Goal: Task Accomplishment & Management: Manage account settings

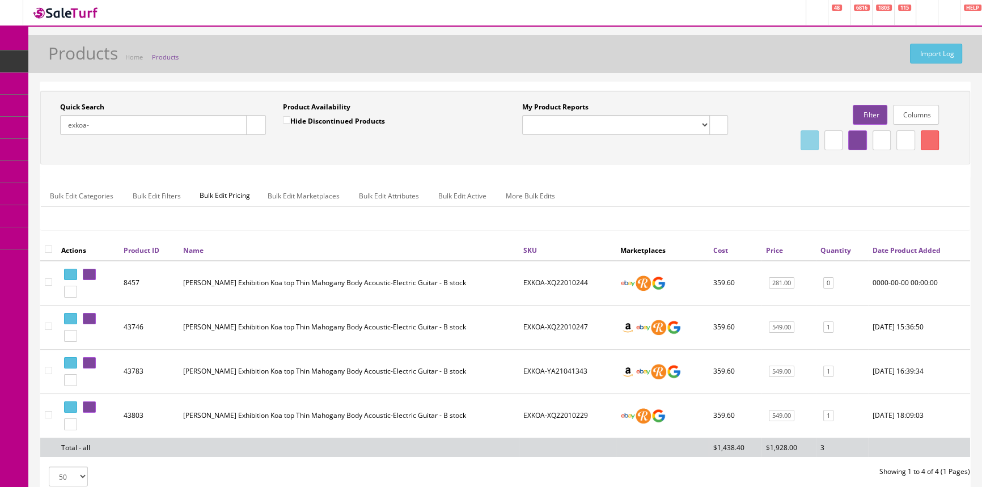
drag, startPoint x: 116, startPoint y: 119, endPoint x: 51, endPoint y: 135, distance: 66.6
click at [52, 135] on div "Quick Search exkoa- Date From" at bounding box center [163, 122] width 223 height 41
paste input "2910003521-CYJ2304055"
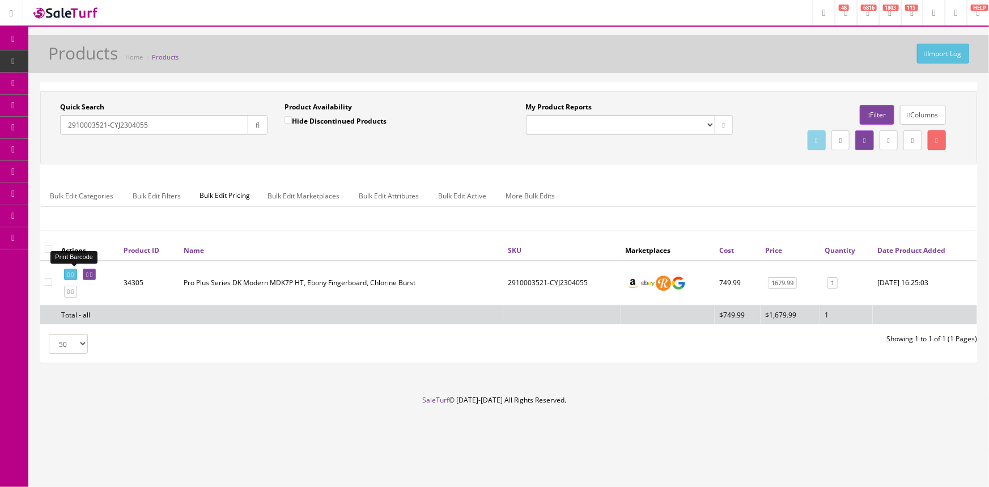
type input "2910003521-CYJ2304055"
click at [68, 273] on icon at bounding box center [68, 275] width 2 height 6
click at [88, 272] on icon at bounding box center [87, 275] width 2 height 6
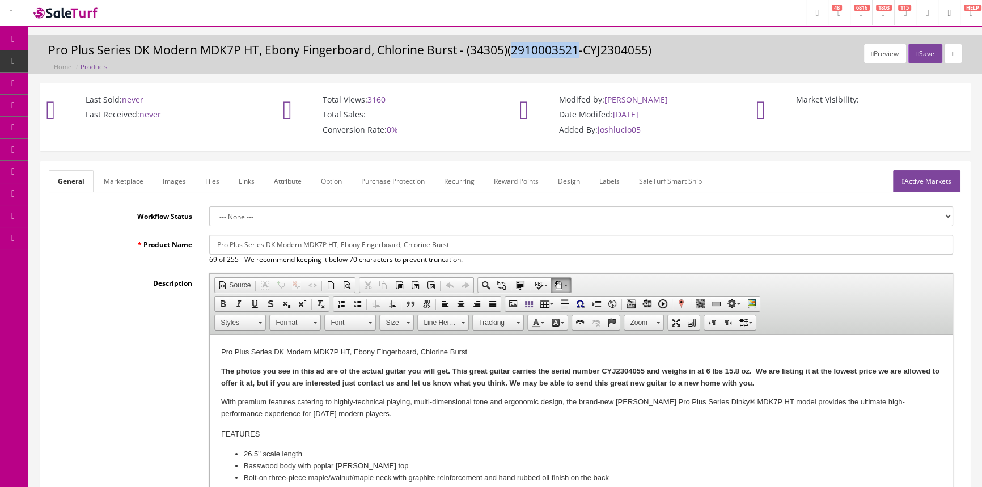
drag, startPoint x: 513, startPoint y: 49, endPoint x: 576, endPoint y: 49, distance: 62.9
click at [576, 49] on h3 "Pro Plus Series DK Modern MDK7P HT, Ebony Fingerboard, Chlorine Burst - (34305)…" at bounding box center [505, 50] width 914 height 13
copy h3 "2910003521"
click at [138, 16] on header "Research Trends Trending on Ebay Google Trends Amazon Insights (Login Before Cl…" at bounding box center [491, 13] width 982 height 27
click at [103, 105] on span "POS Console" at bounding box center [87, 105] width 40 height 10
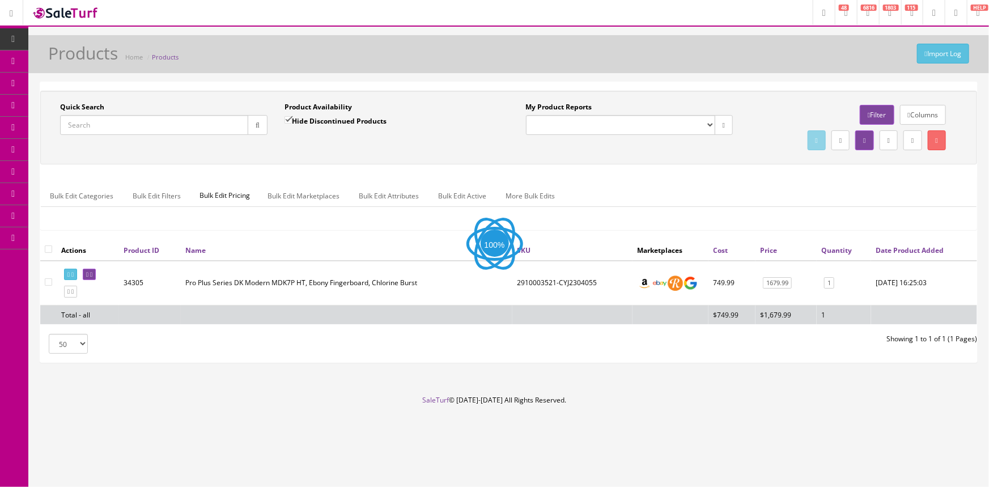
click at [152, 130] on input "Quick Search" at bounding box center [154, 125] width 188 height 20
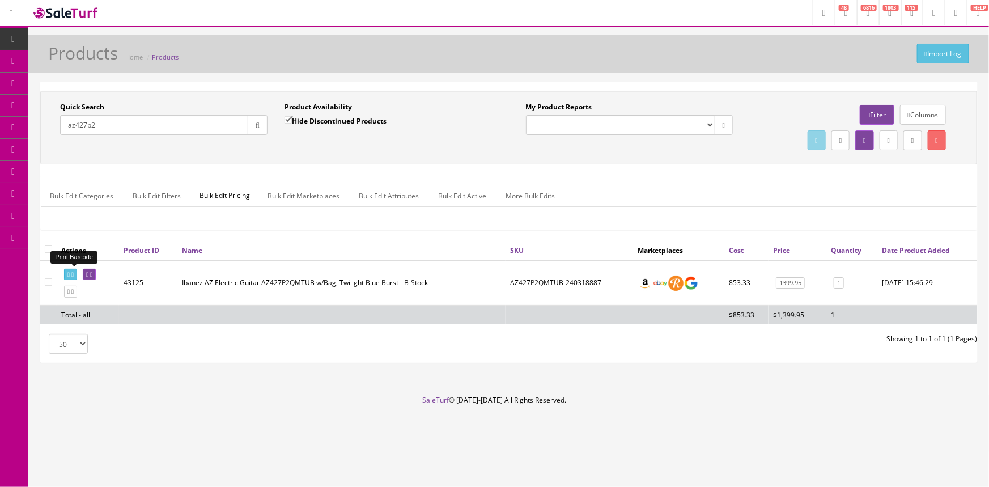
click at [69, 273] on icon at bounding box center [68, 275] width 2 height 6
click at [197, 121] on input "az427p2" at bounding box center [154, 125] width 188 height 20
type input "a"
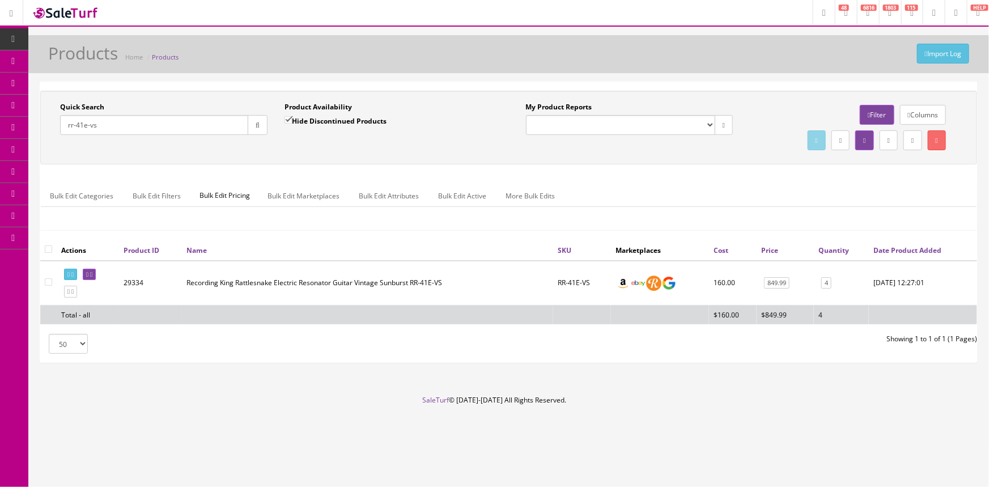
type input "rr-41e-vs"
drag, startPoint x: 119, startPoint y: 127, endPoint x: 64, endPoint y: 141, distance: 56.7
click at [64, 140] on div "Quick Search rr-41e-vs Date From" at bounding box center [164, 122] width 225 height 41
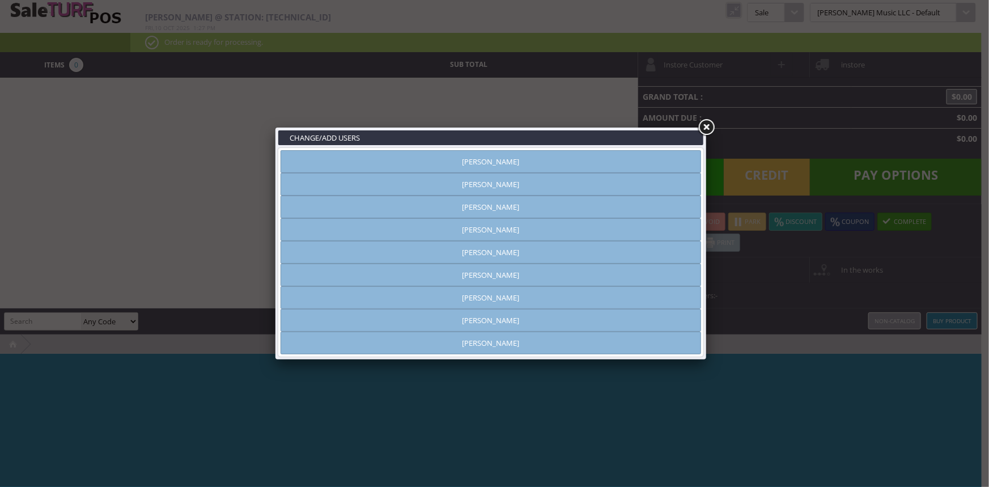
type input "[PERSON_NAME]"
drag, startPoint x: 390, startPoint y: 159, endPoint x: 454, endPoint y: 160, distance: 63.5
click at [441, 160] on link "[PERSON_NAME]" at bounding box center [491, 161] width 421 height 23
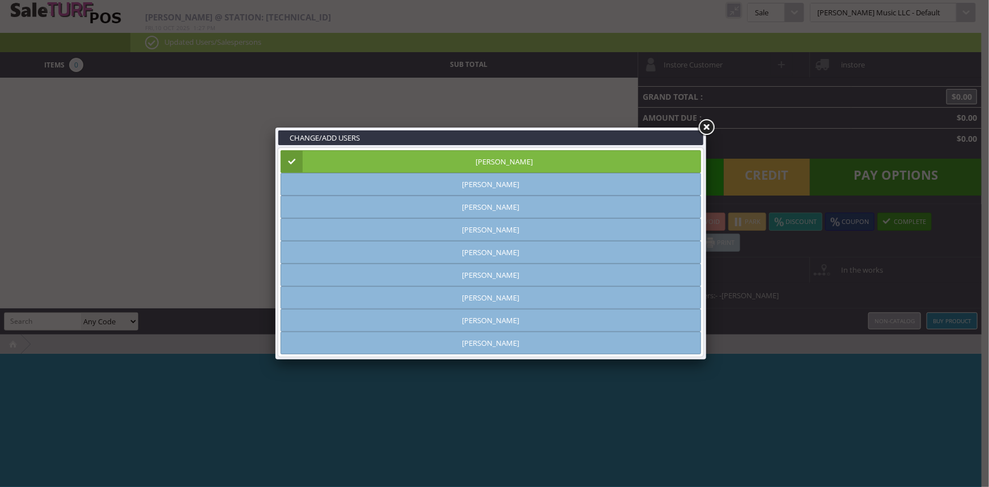
click at [703, 125] on link at bounding box center [706, 127] width 20 height 20
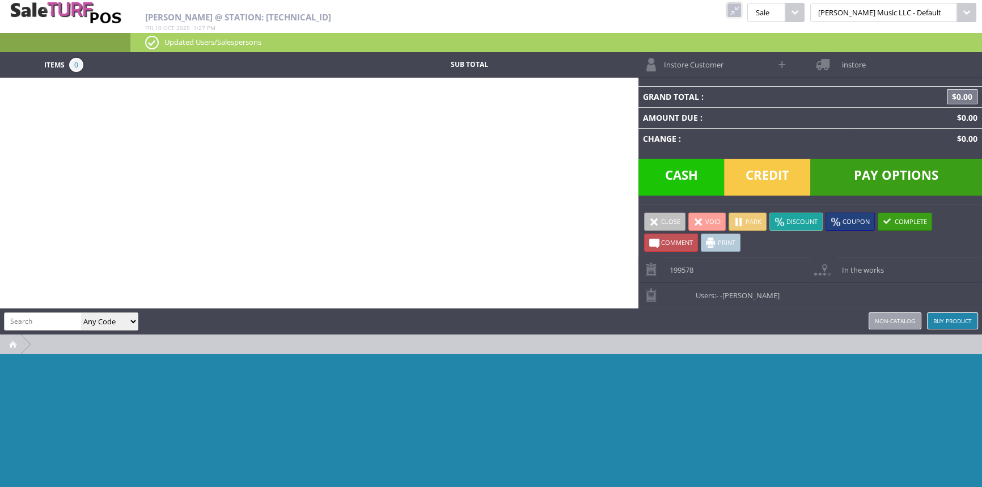
paste input "EB-6"
type input "EB-6"
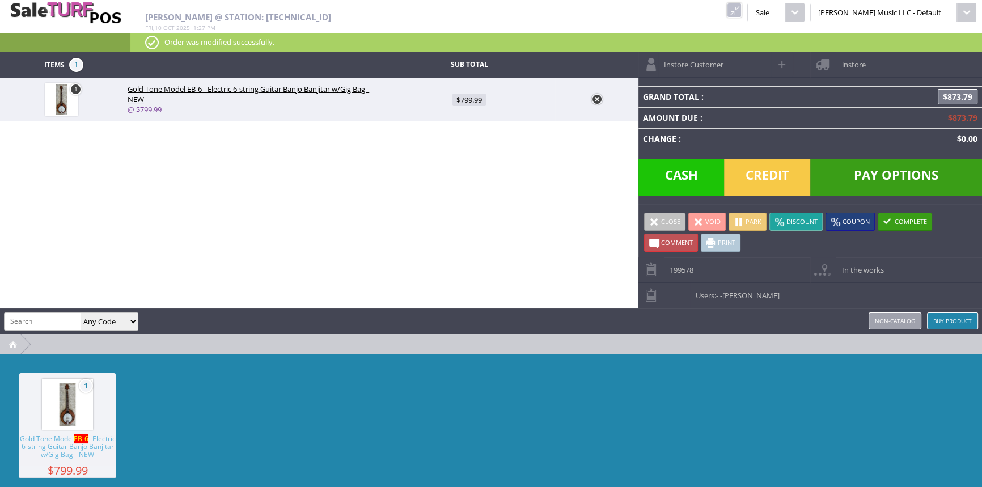
click at [462, 99] on span "$799.99" at bounding box center [468, 100] width 33 height 12
type input "799.99"
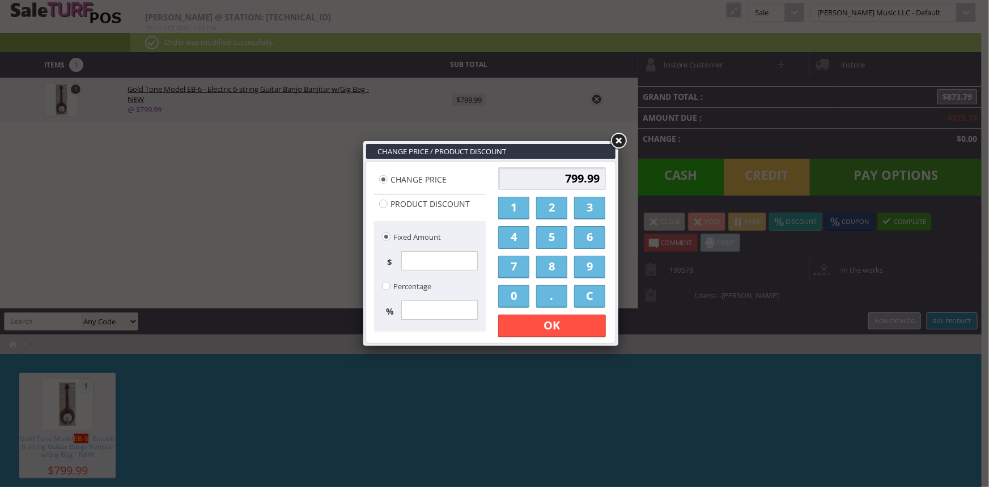
click at [384, 205] on input "Product Discount" at bounding box center [383, 204] width 9 height 9
radio input "true"
type input "0.00"
click at [388, 285] on input "Percentage" at bounding box center [386, 286] width 9 height 9
radio input "true"
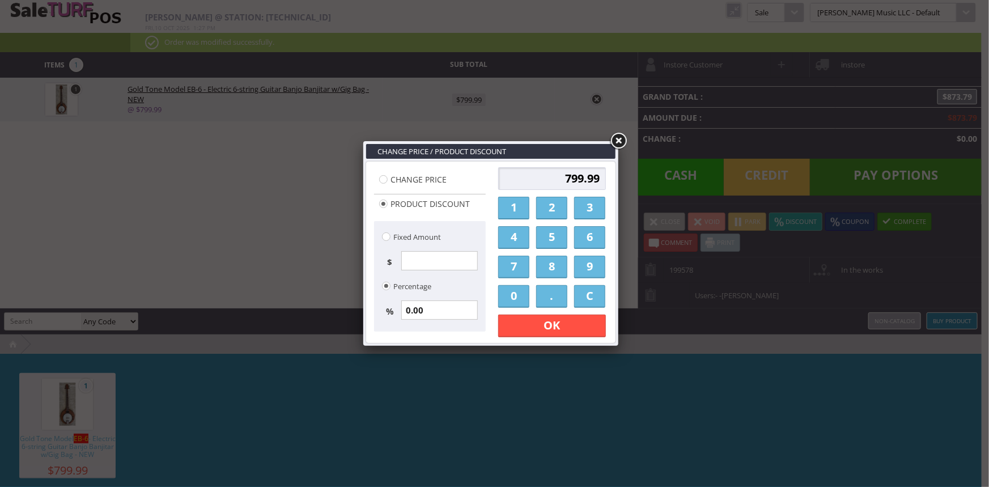
click at [438, 315] on input "0.00" at bounding box center [439, 310] width 77 height 19
type input "0"
type input "0.00"
type input "1"
type input "8.00"
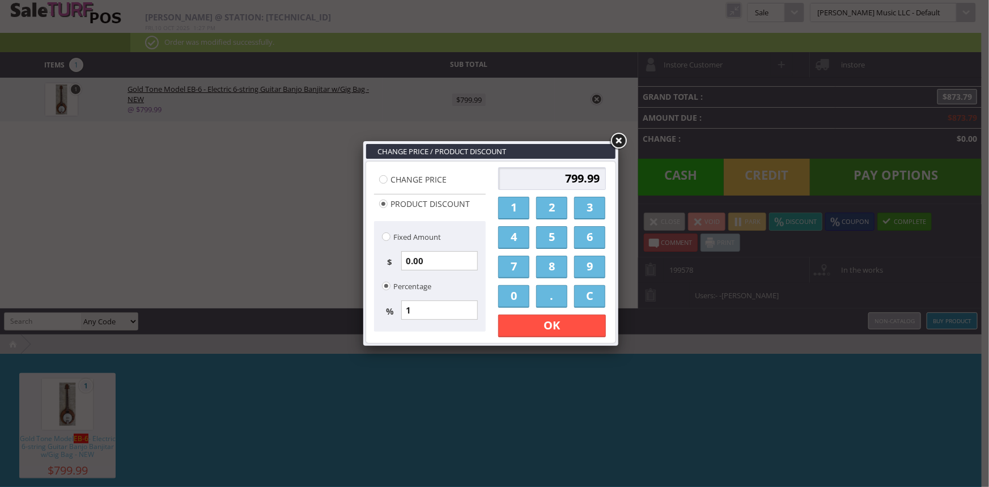
type input "791.99"
type input "10"
type input "80.00"
type input "719.99"
type input "10"
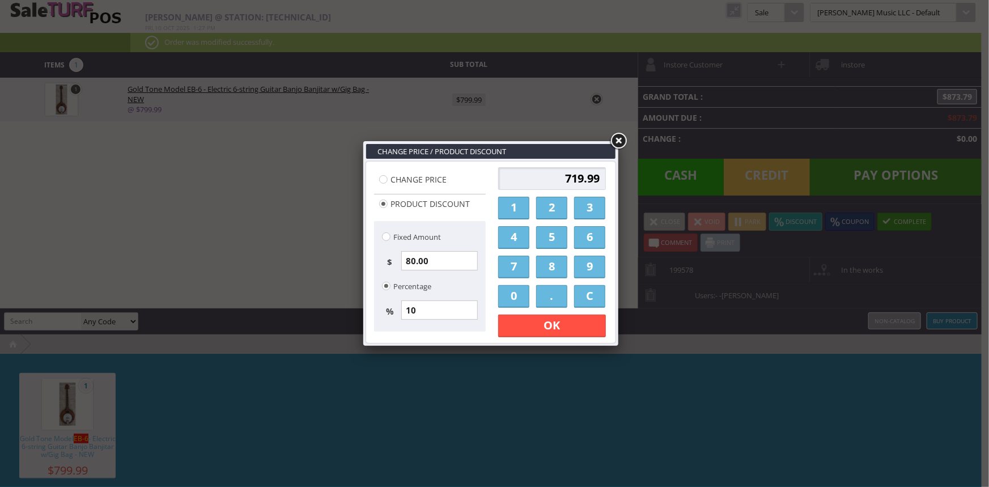
click at [547, 331] on link "OK" at bounding box center [552, 326] width 108 height 23
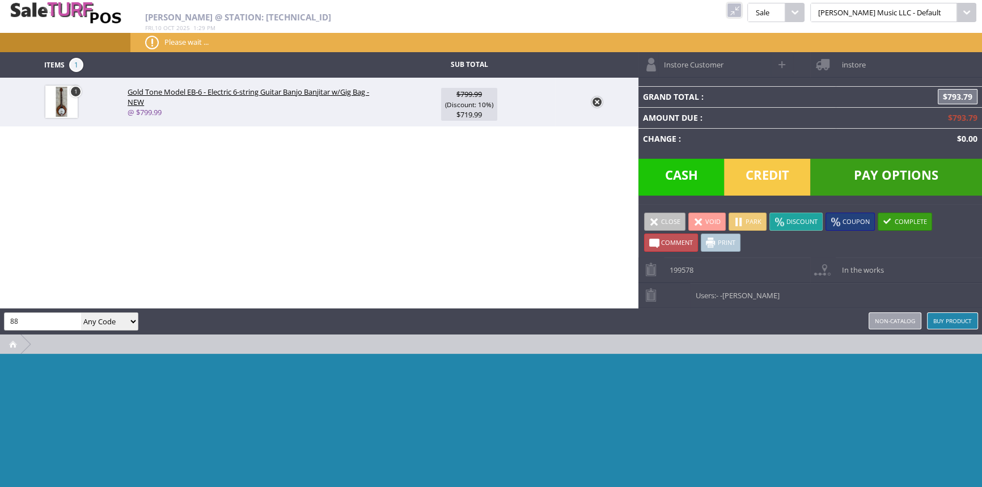
type input "8"
type input "fps-l"
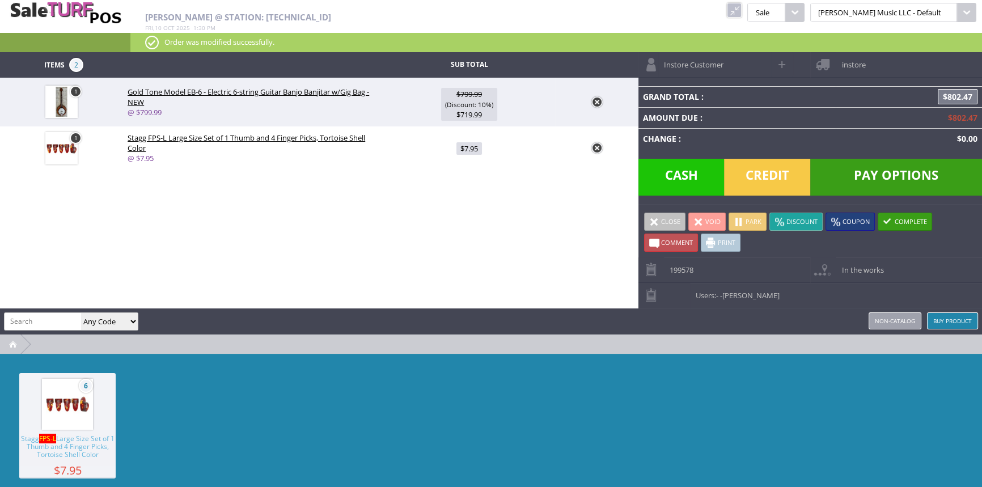
click at [769, 170] on span "Credit" at bounding box center [767, 177] width 86 height 37
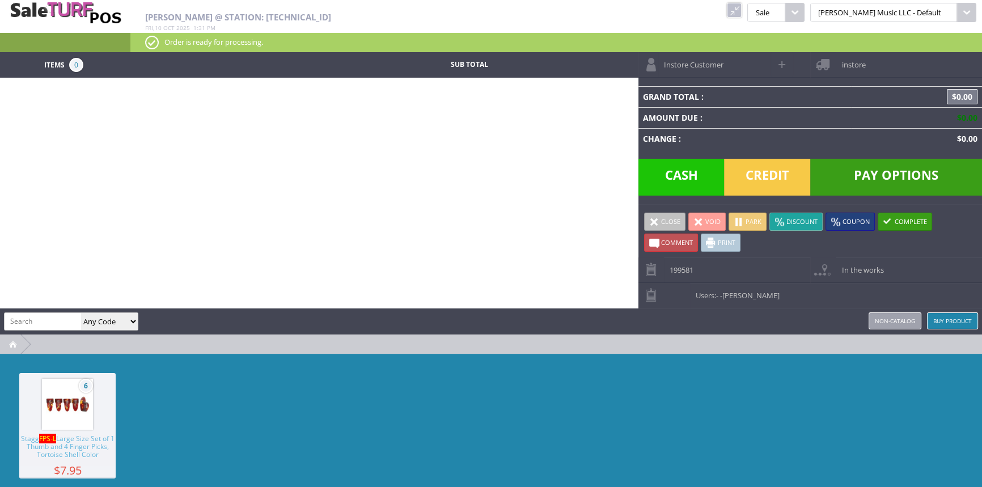
click at [53, 318] on input "search" at bounding box center [43, 321] width 77 height 16
paste input "BMSHIRTROCKIN"
type input "BMSHIRTROCKIN"
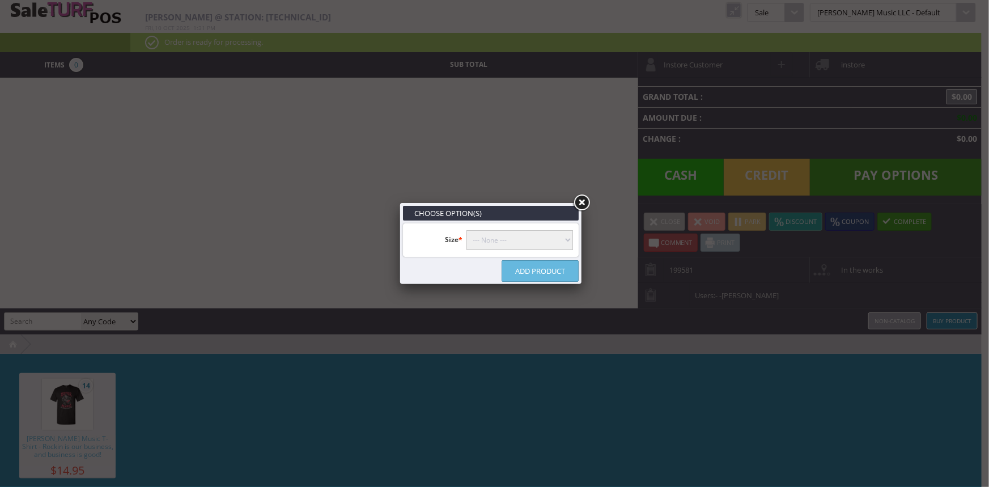
click at [548, 247] on select"] "--- None --- 2XL XL L M S" at bounding box center [520, 240] width 107 height 20
select select"] "160"
click at [467, 230] on select"] "--- None --- 2XL XL L M S" at bounding box center [520, 240] width 107 height 20
click at [549, 276] on link "Add Product" at bounding box center [540, 271] width 77 height 22
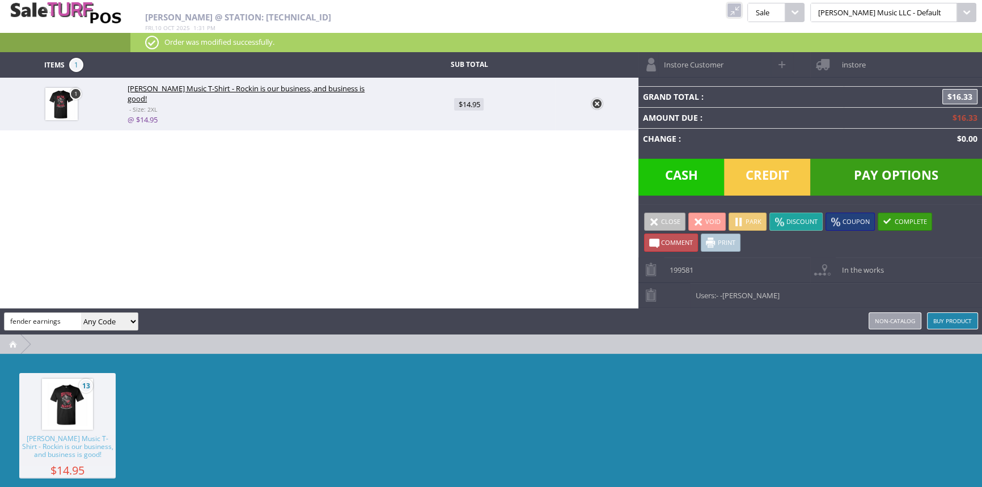
type input "fender earnings"
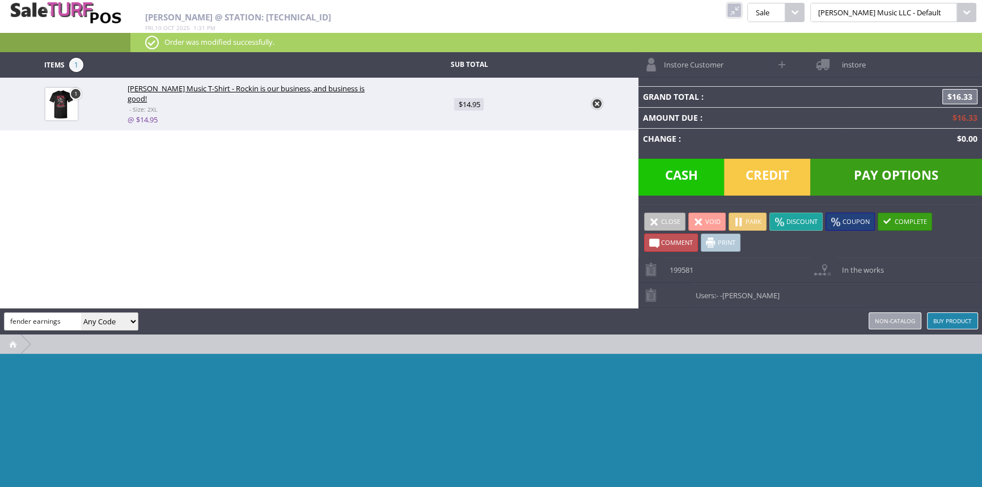
click at [742, 11] on link at bounding box center [734, 10] width 15 height 15
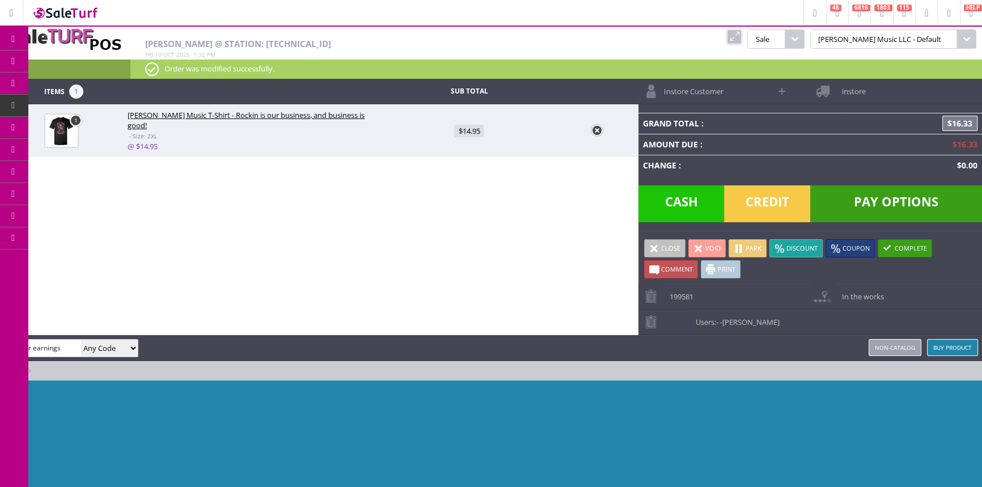
click at [910, 340] on link "Non-catalog" at bounding box center [895, 347] width 53 height 17
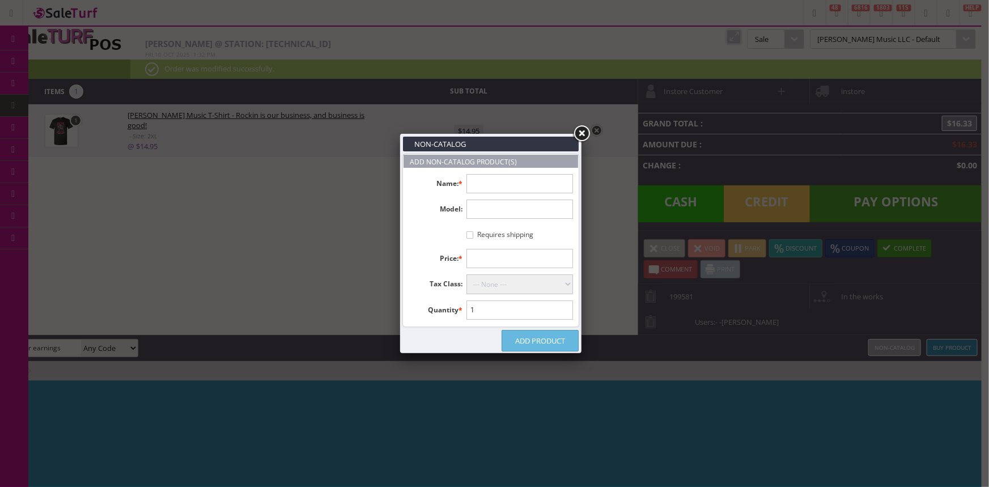
click at [507, 181] on input "text" at bounding box center [520, 183] width 107 height 19
type input "fender Earings"
click at [518, 256] on input "text" at bounding box center [520, 258] width 107 height 19
type input "6.95"
click at [536, 286] on select "--- None --- Taxable Goods Downloadable Products" at bounding box center [520, 284] width 107 height 20
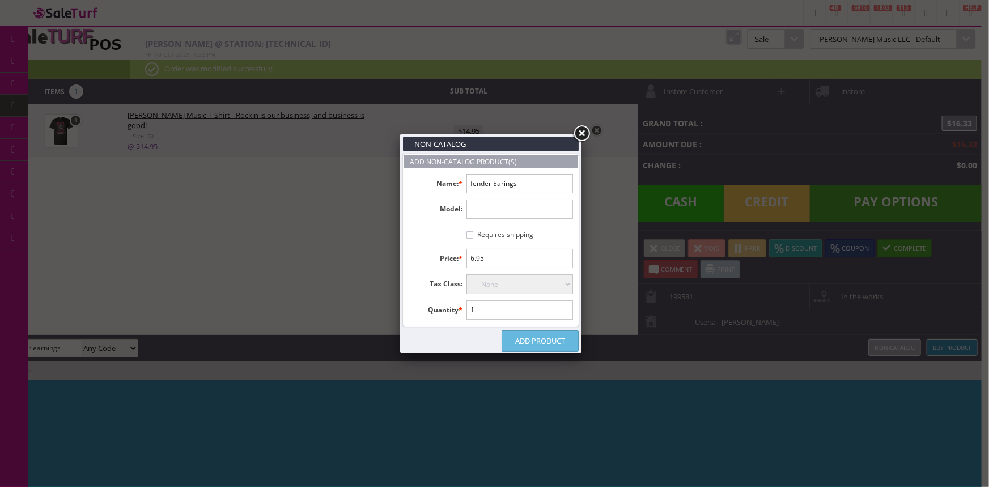
select select "9"
click at [467, 274] on select "--- None --- Taxable Goods Downloadable Products" at bounding box center [520, 284] width 107 height 20
click at [549, 341] on link "Add Product" at bounding box center [540, 341] width 77 height 22
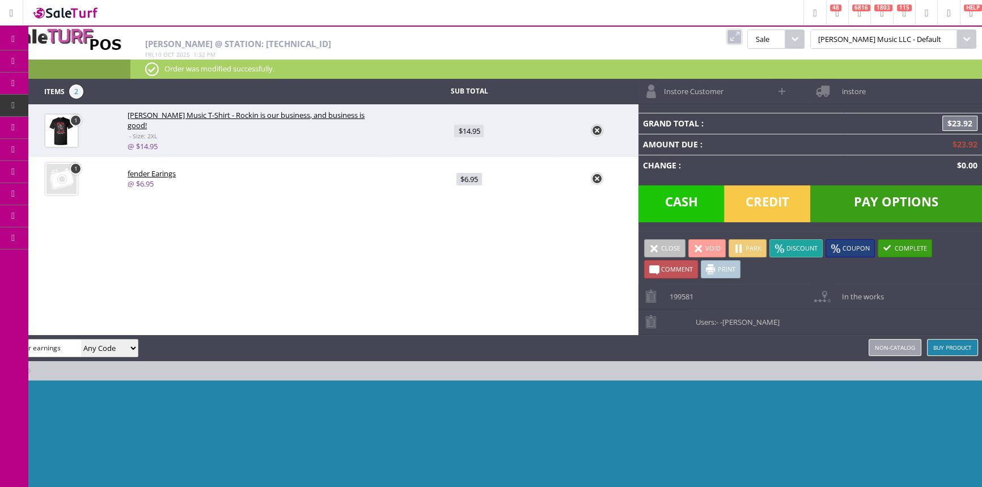
click at [760, 198] on span "Credit" at bounding box center [767, 203] width 86 height 37
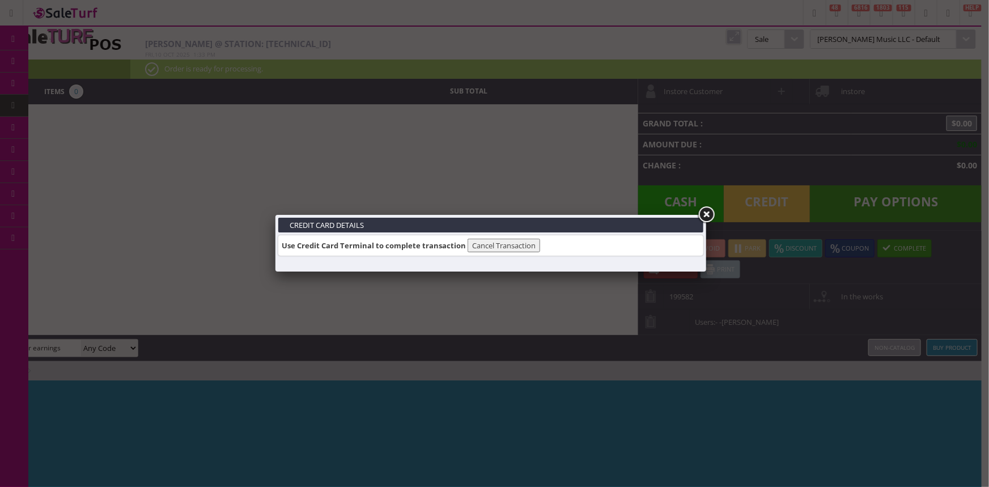
click at [703, 216] on link at bounding box center [706, 215] width 20 height 20
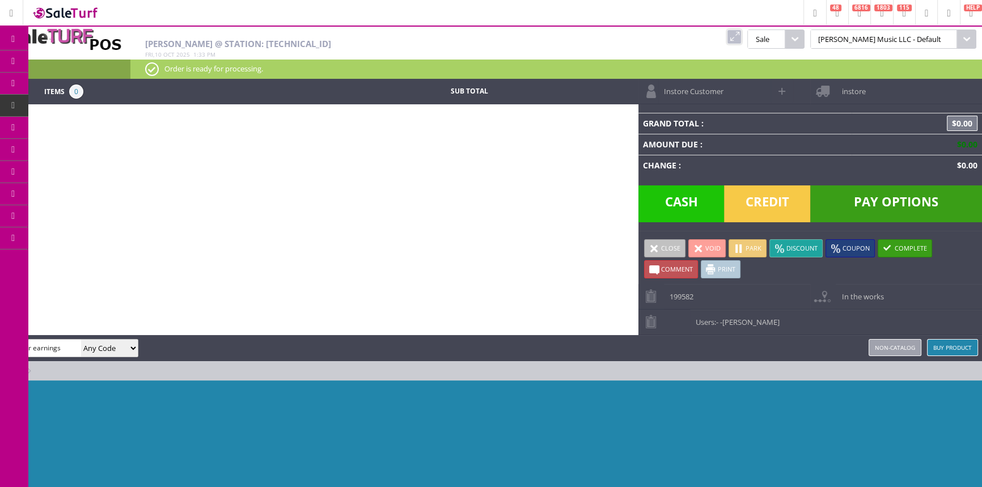
click at [103, 104] on span "POS Console" at bounding box center [94, 105] width 43 height 10
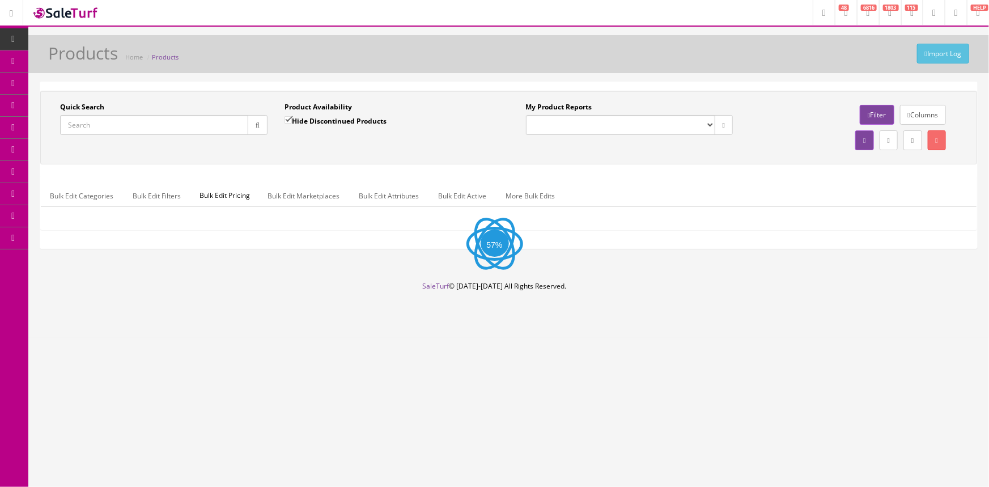
click at [158, 124] on input "Quick Search" at bounding box center [154, 125] width 188 height 20
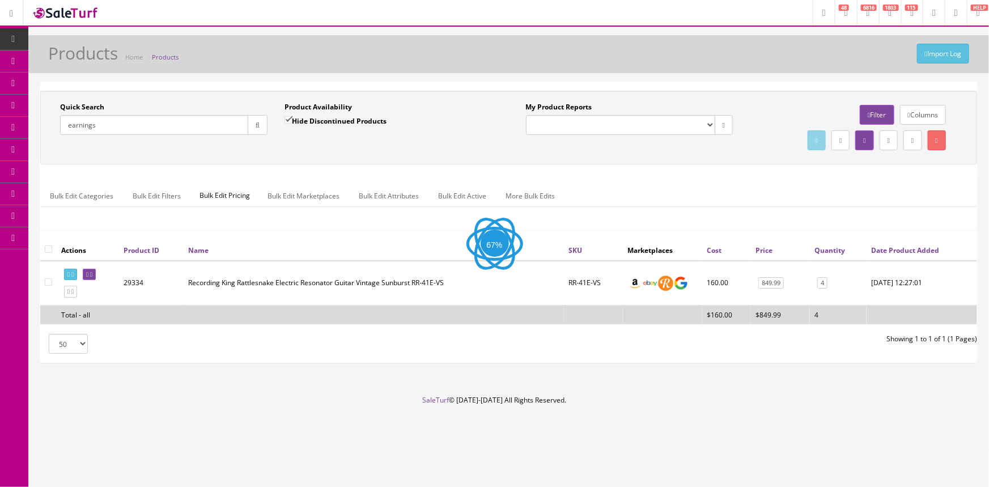
type input "earnings"
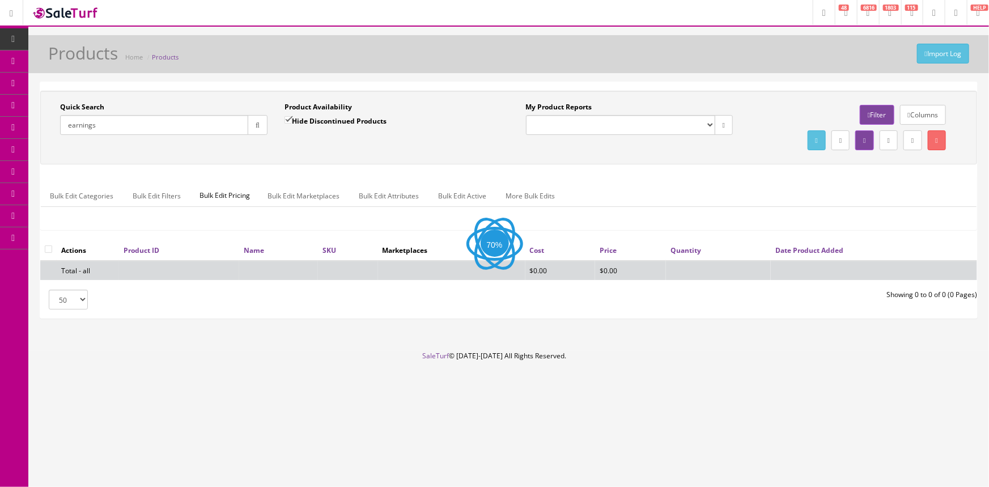
click at [285, 119] on input "Hide Discontinued Products" at bounding box center [288, 119] width 7 height 7
checkbox input "false"
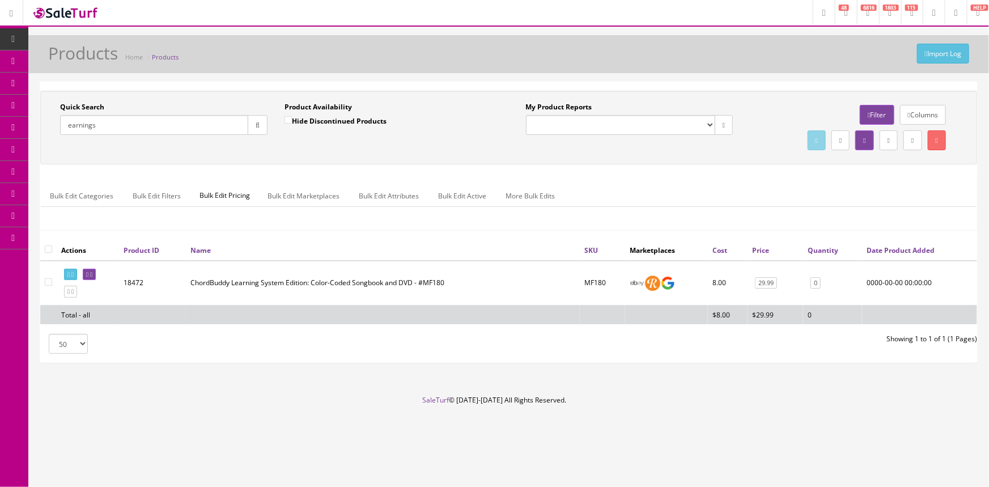
click at [81, 123] on input "earnings" at bounding box center [154, 125] width 188 height 20
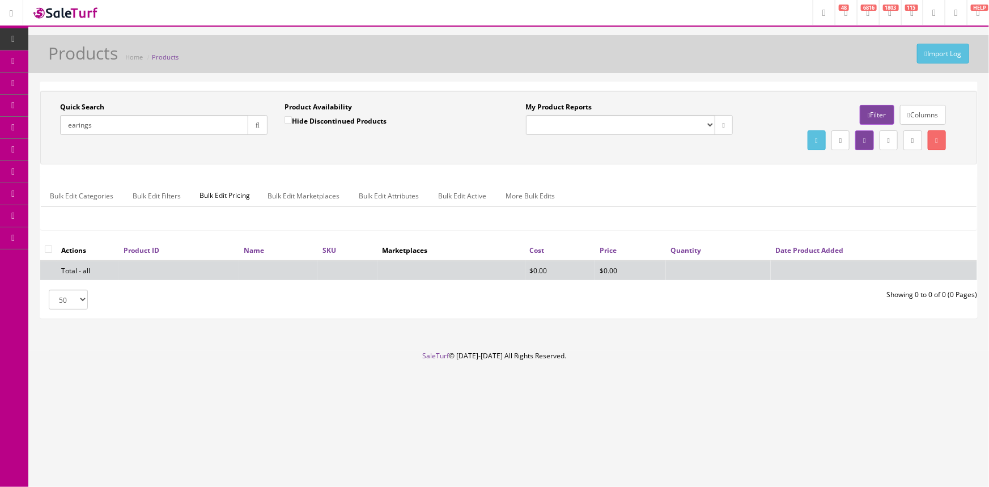
drag, startPoint x: 109, startPoint y: 127, endPoint x: 61, endPoint y: 142, distance: 50.4
click at [61, 142] on div "Quick Search earings Date From" at bounding box center [164, 122] width 225 height 41
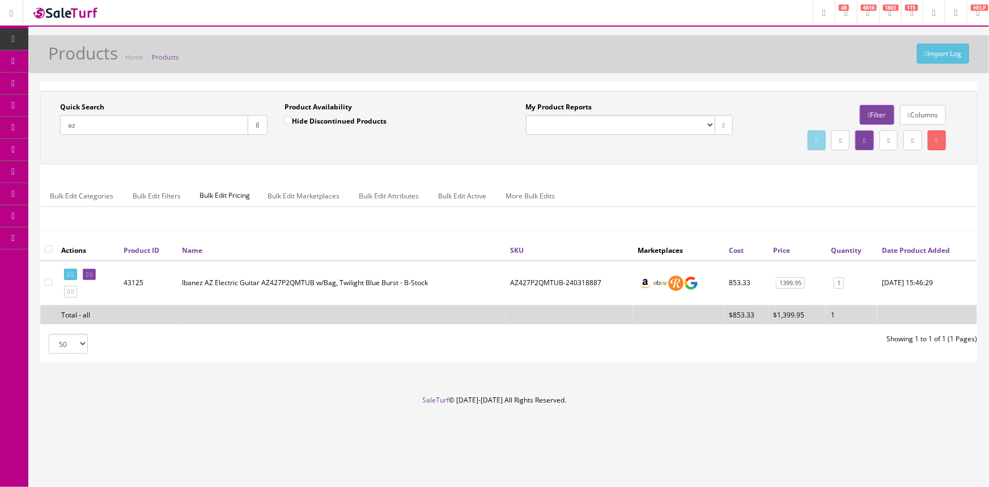
type input "a"
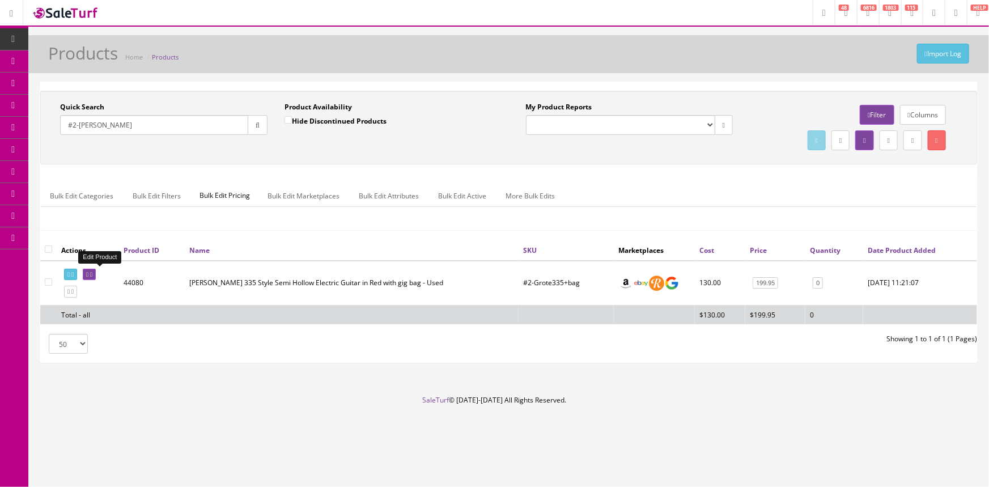
type input "#2-grote"
click at [92, 272] on icon at bounding box center [91, 275] width 2 height 6
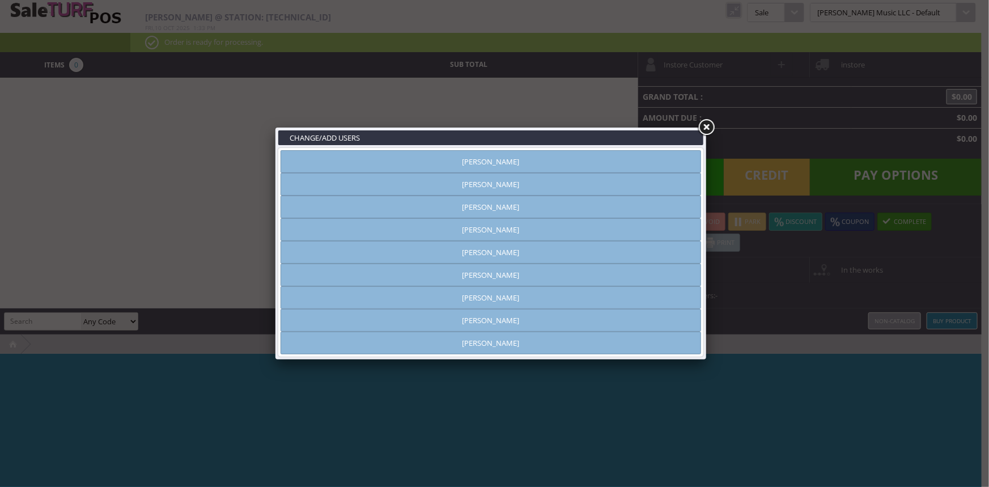
type input "[PERSON_NAME]"
drag, startPoint x: 692, startPoint y: 163, endPoint x: 697, endPoint y: 151, distance: 13.7
click at [692, 163] on link "[PERSON_NAME]" at bounding box center [491, 161] width 421 height 23
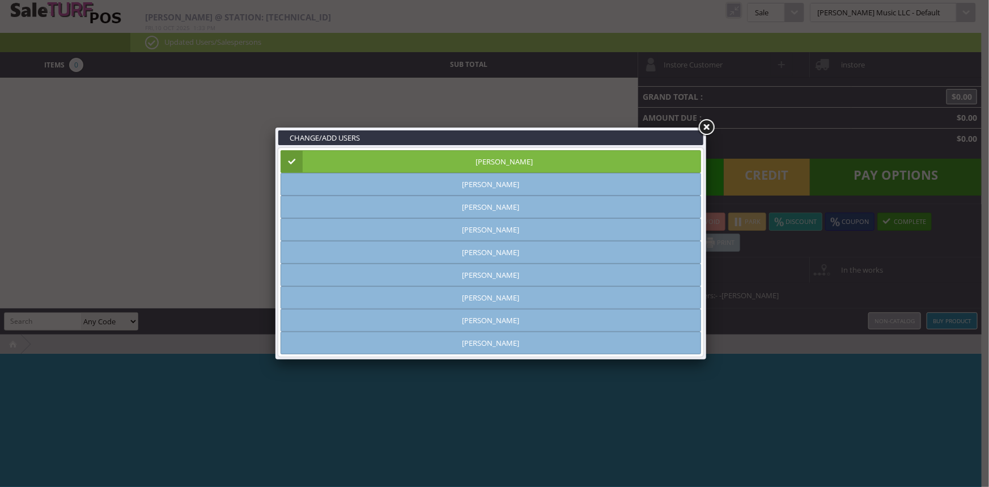
drag, startPoint x: 709, startPoint y: 122, endPoint x: 703, endPoint y: 111, distance: 12.4
click at [709, 120] on link at bounding box center [706, 127] width 20 height 20
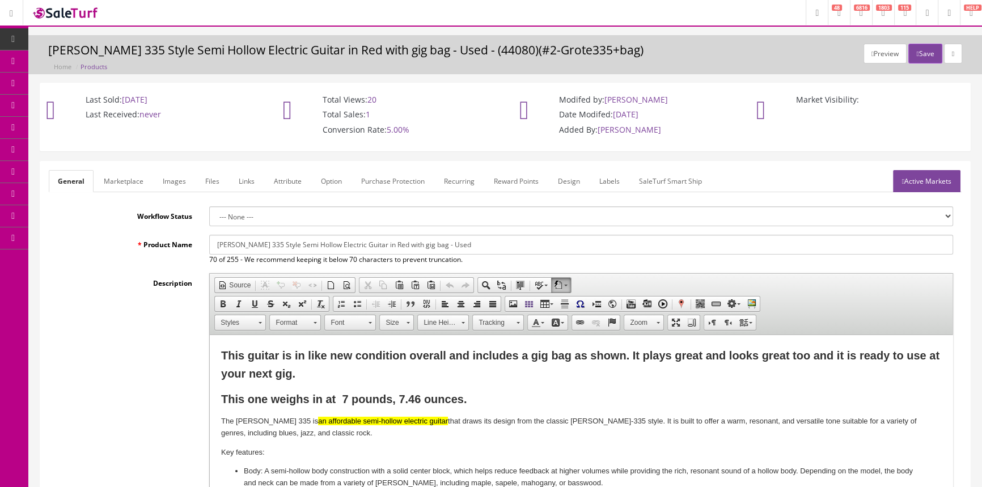
click at [163, 180] on link "Images" at bounding box center [174, 181] width 41 height 22
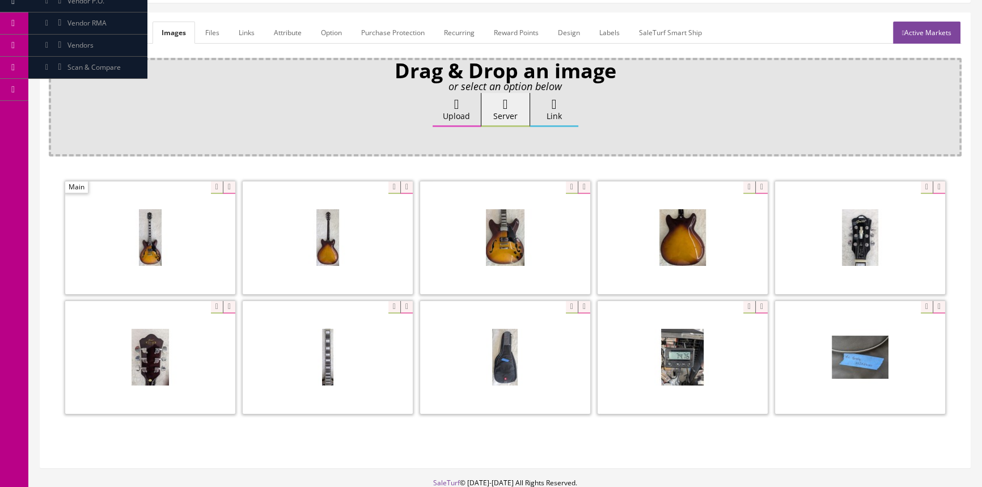
scroll to position [206, 0]
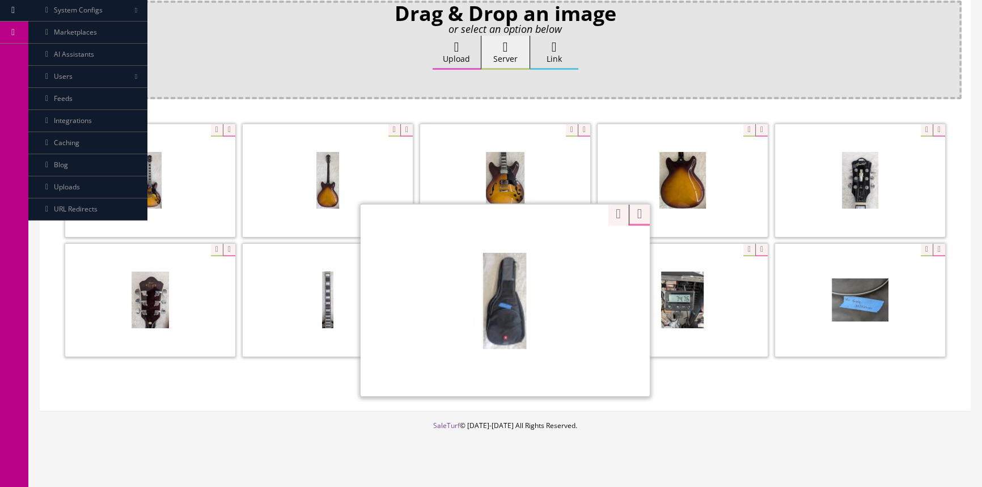
click at [569, 249] on div "Zoom" at bounding box center [505, 300] width 289 height 193
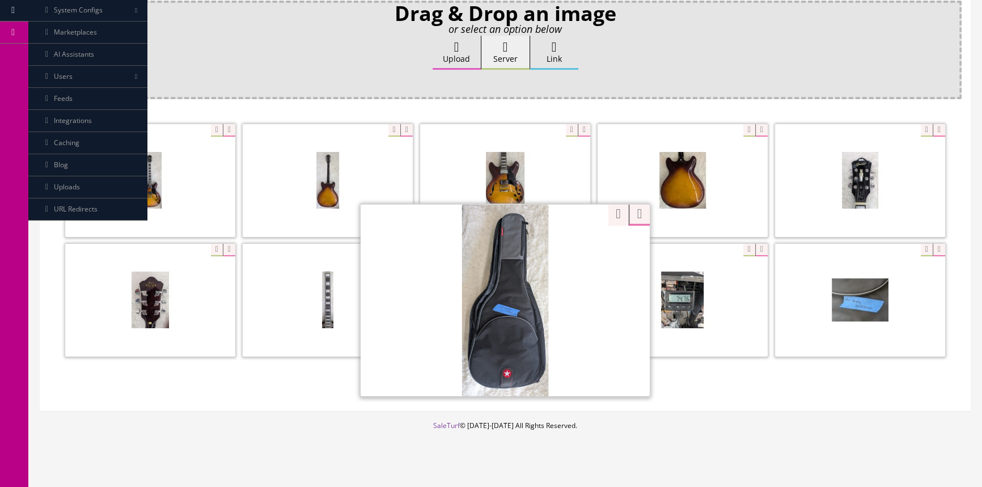
drag, startPoint x: 606, startPoint y: 210, endPoint x: 595, endPoint y: 244, distance: 35.7
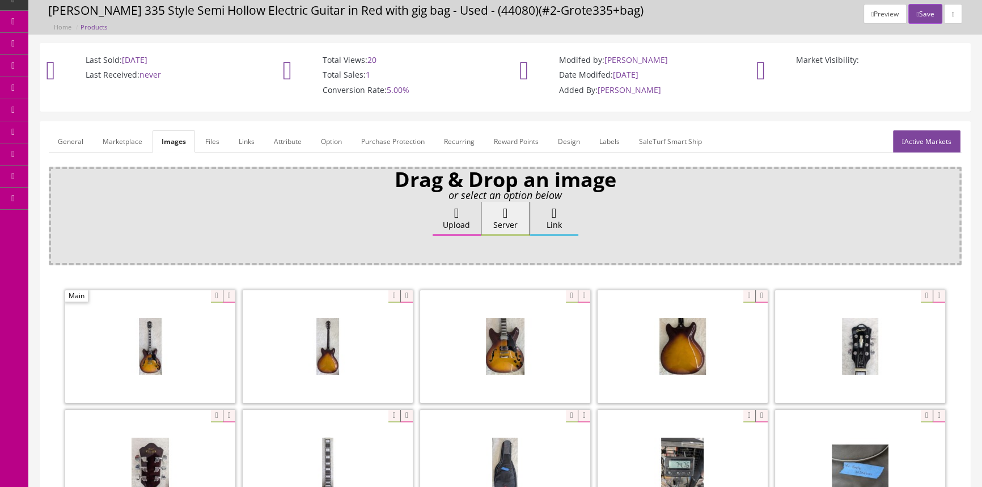
scroll to position [0, 0]
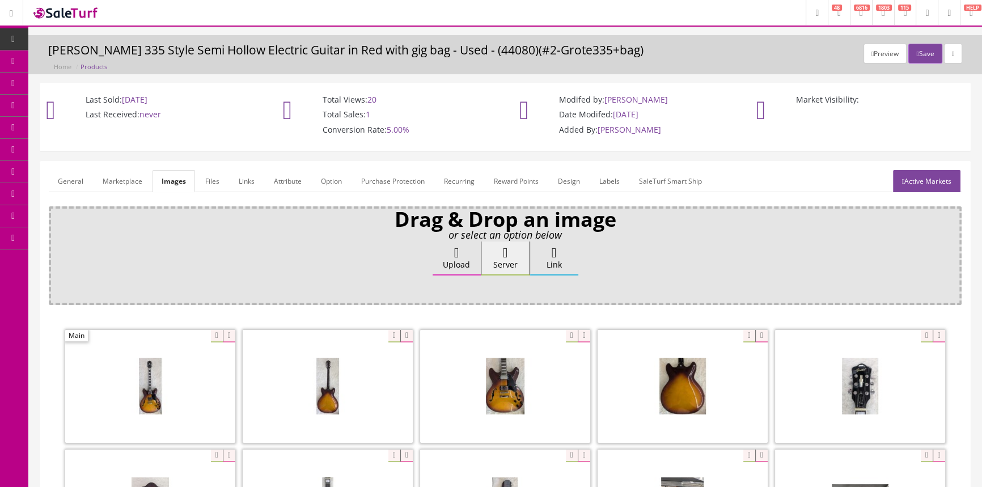
click at [100, 53] on link "Products" at bounding box center [87, 61] width 119 height 22
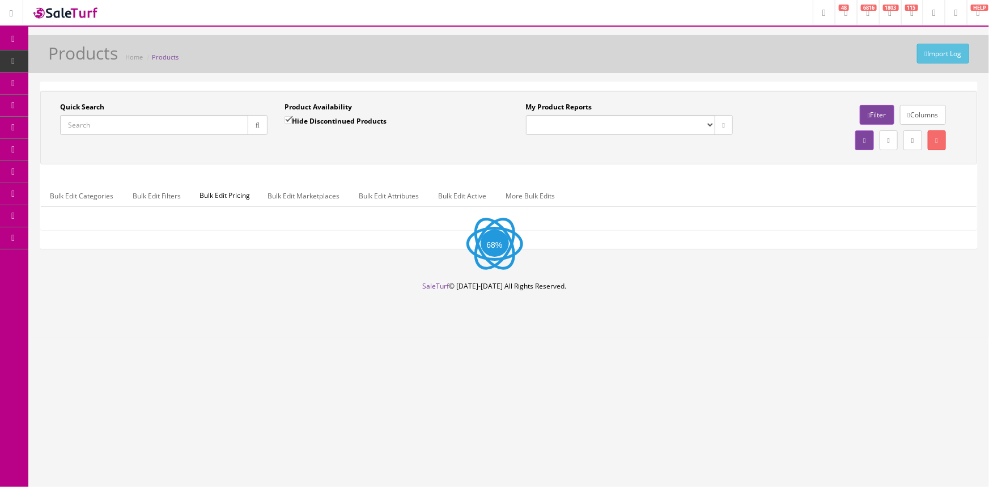
click at [111, 122] on input "Quick Search" at bounding box center [154, 125] width 188 height 20
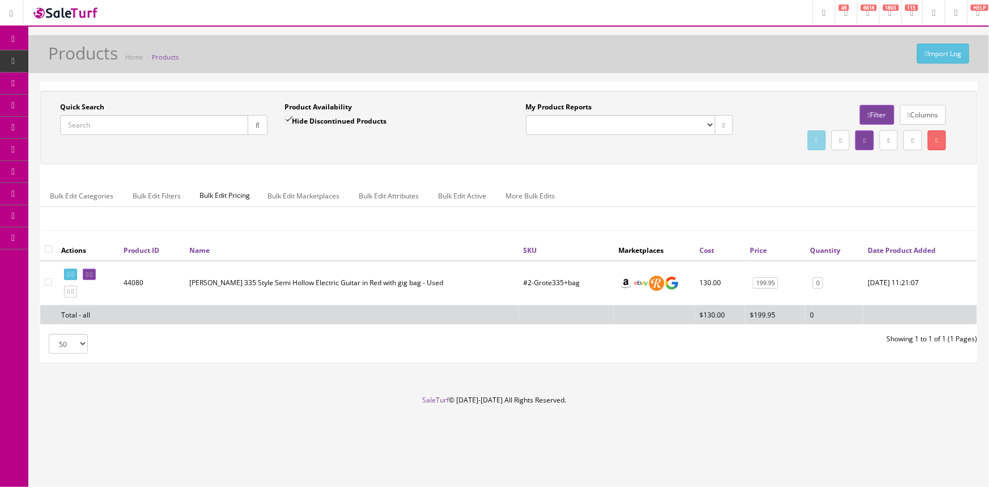
paste input "AZ427P2QMTUB"
type input "AZ427P2QMTUB"
click at [288, 118] on input "Hide Discontinued Products" at bounding box center [288, 119] width 7 height 7
checkbox input "false"
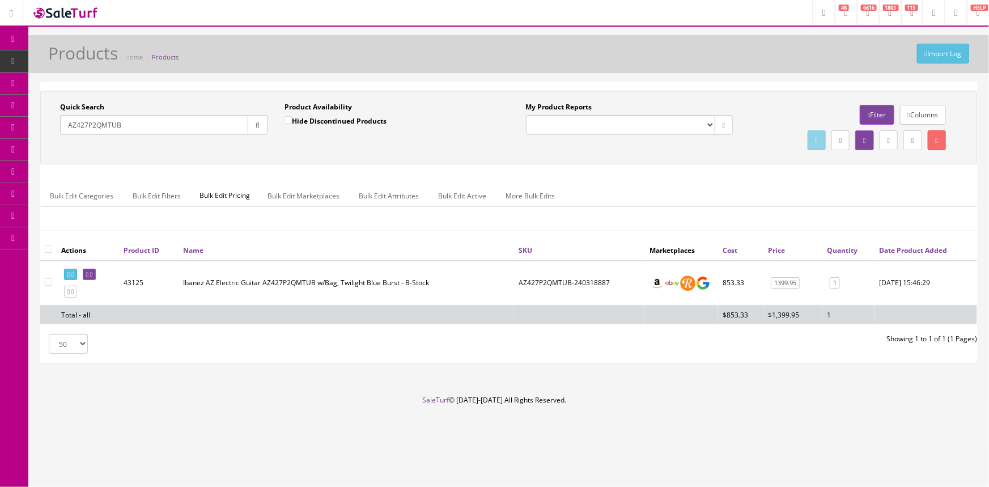
click at [155, 129] on input "AZ427P2QMTUB" at bounding box center [154, 125] width 188 height 20
type input "A"
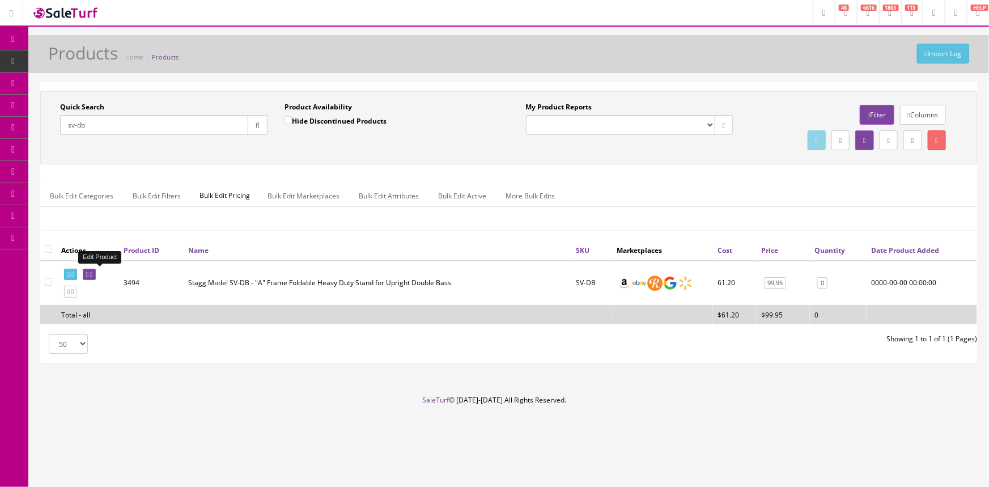
type input "sv-db"
click at [92, 275] on icon at bounding box center [91, 275] width 2 height 6
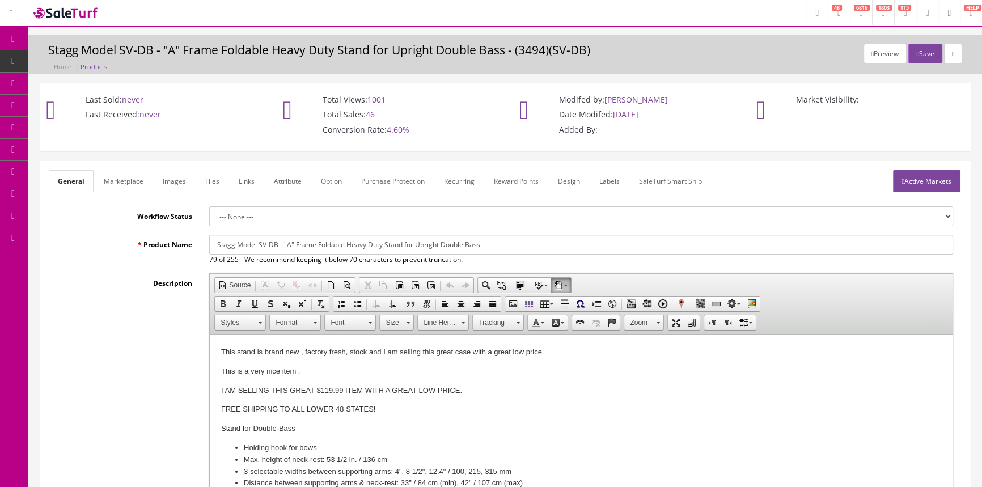
click at [64, 64] on icon at bounding box center [66, 60] width 12 height 9
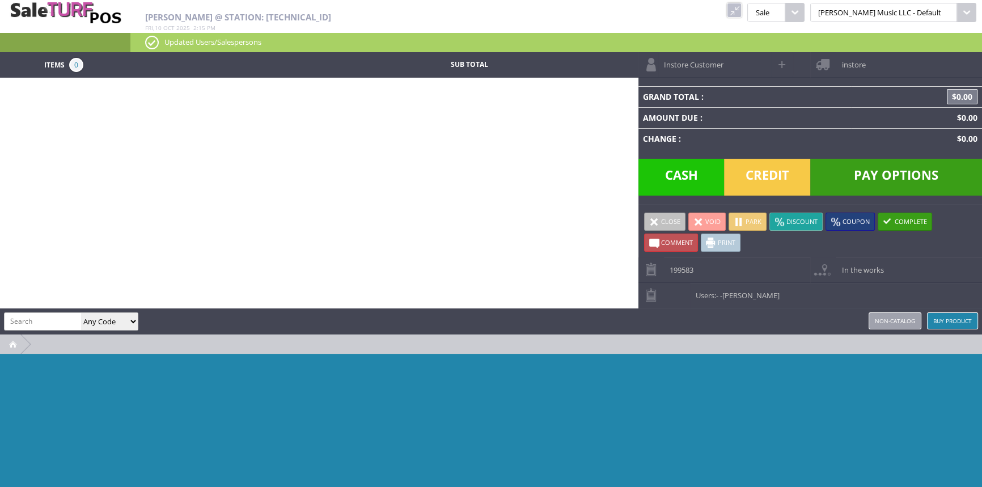
click at [742, 11] on link at bounding box center [734, 10] width 15 height 15
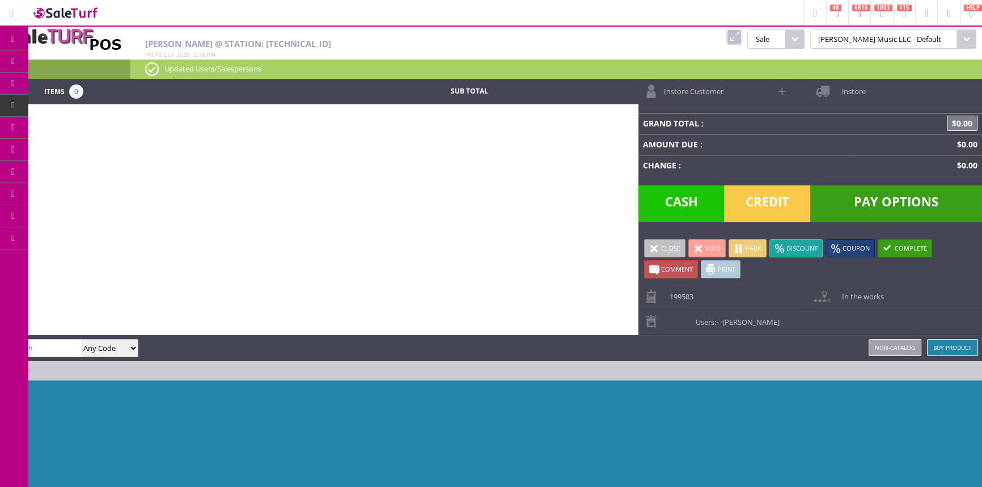
click at [85, 58] on span "Products" at bounding box center [82, 61] width 31 height 10
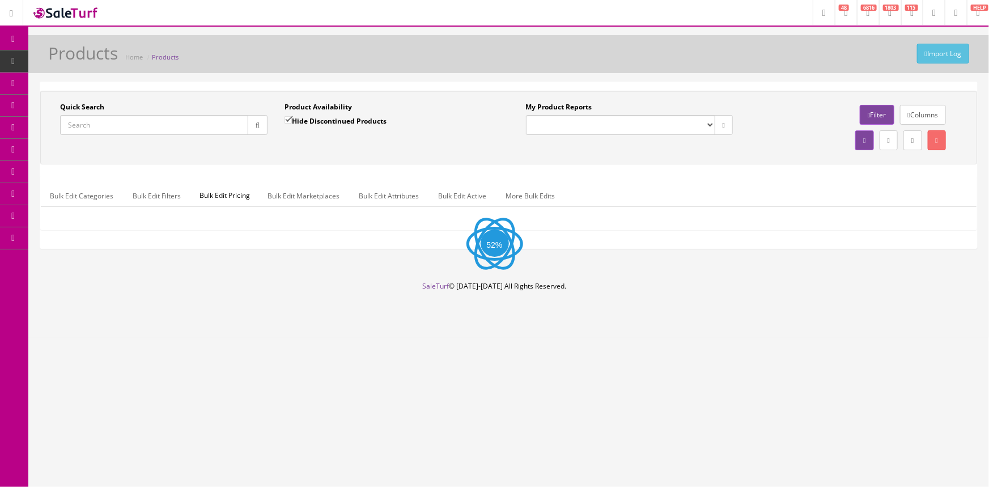
click at [85, 127] on input "Quick Search" at bounding box center [154, 125] width 188 height 20
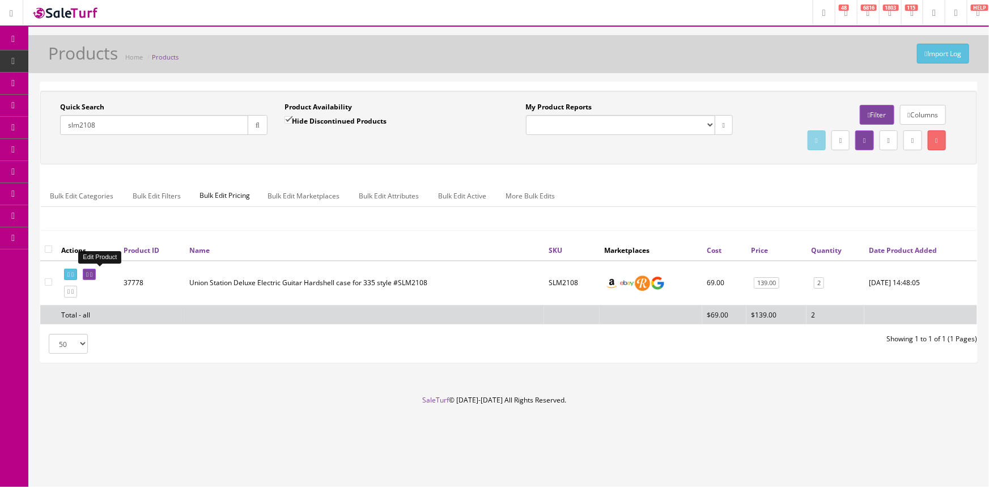
type input "slm2108"
click at [96, 272] on link at bounding box center [89, 275] width 13 height 12
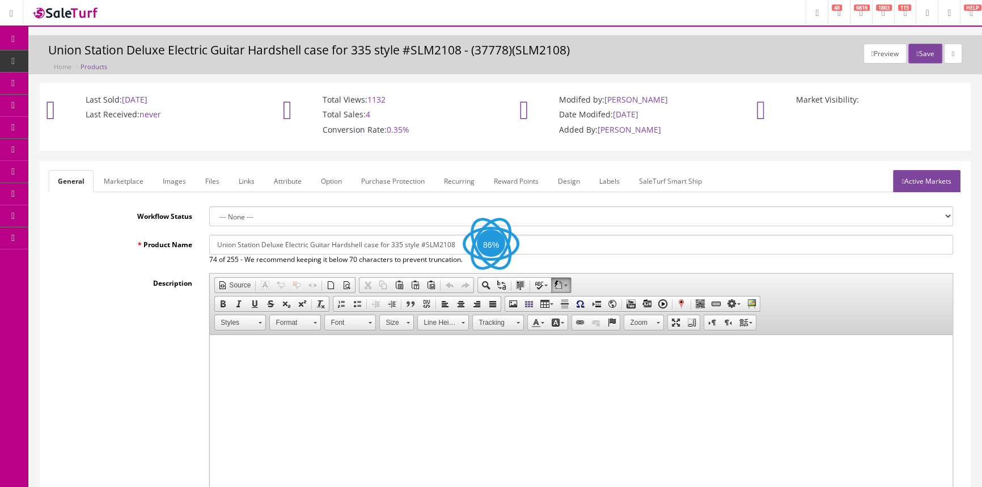
click at [182, 181] on link "Images" at bounding box center [174, 181] width 41 height 22
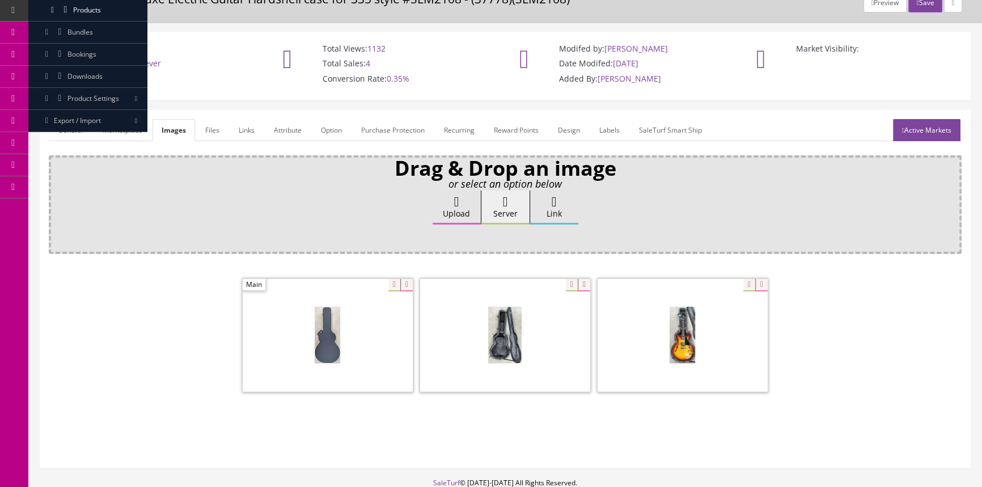
scroll to position [103, 0]
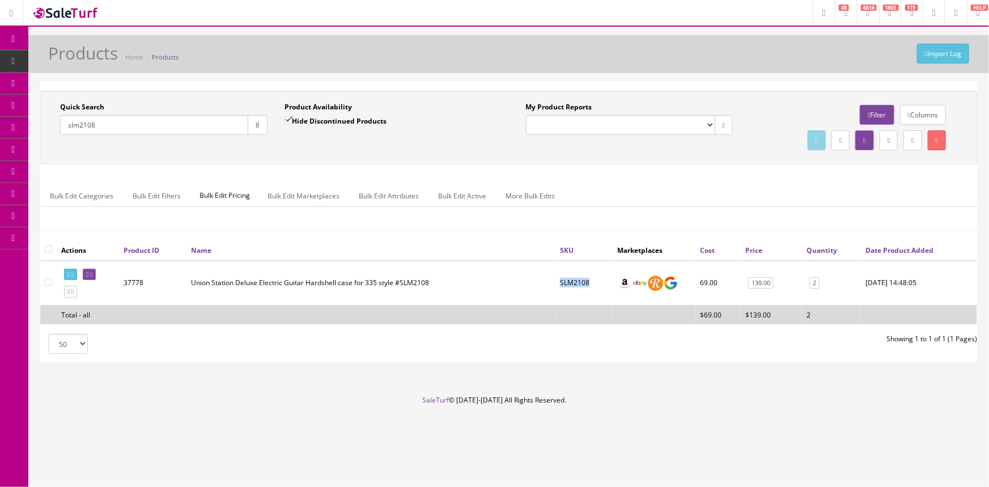
drag, startPoint x: 587, startPoint y: 282, endPoint x: 555, endPoint y: 285, distance: 32.4
click at [556, 285] on td "SLM2108" at bounding box center [584, 283] width 57 height 45
click at [88, 274] on icon at bounding box center [87, 275] width 2 height 6
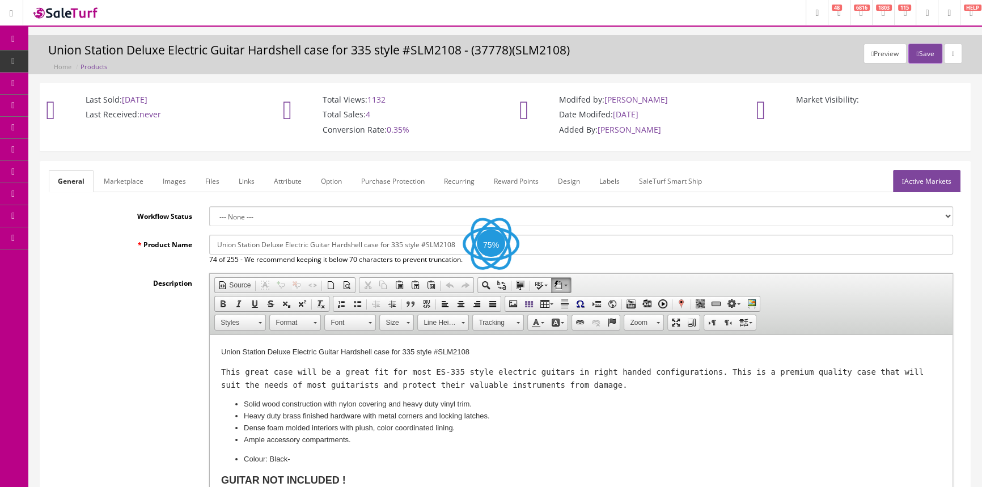
click at [166, 184] on link "Images" at bounding box center [174, 181] width 41 height 22
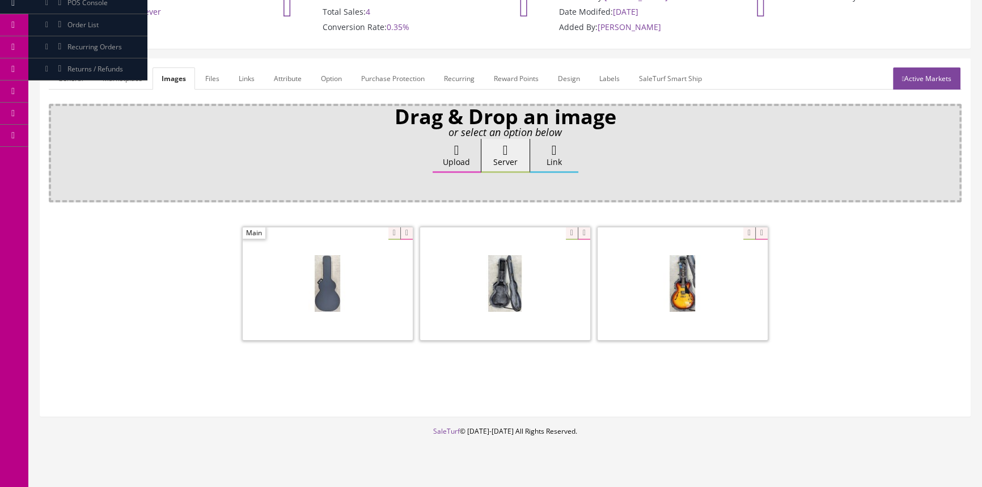
scroll to position [120, 0]
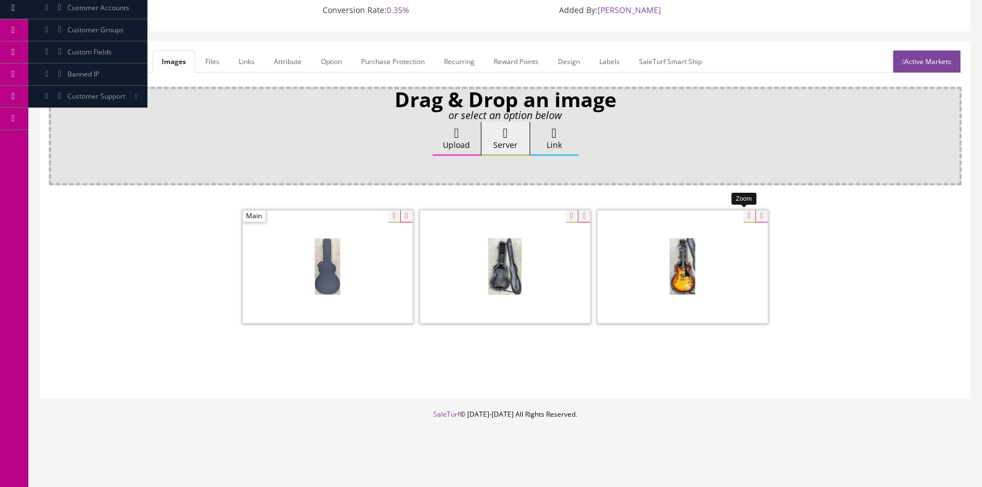
click at [744, 217] on div at bounding box center [683, 266] width 170 height 113
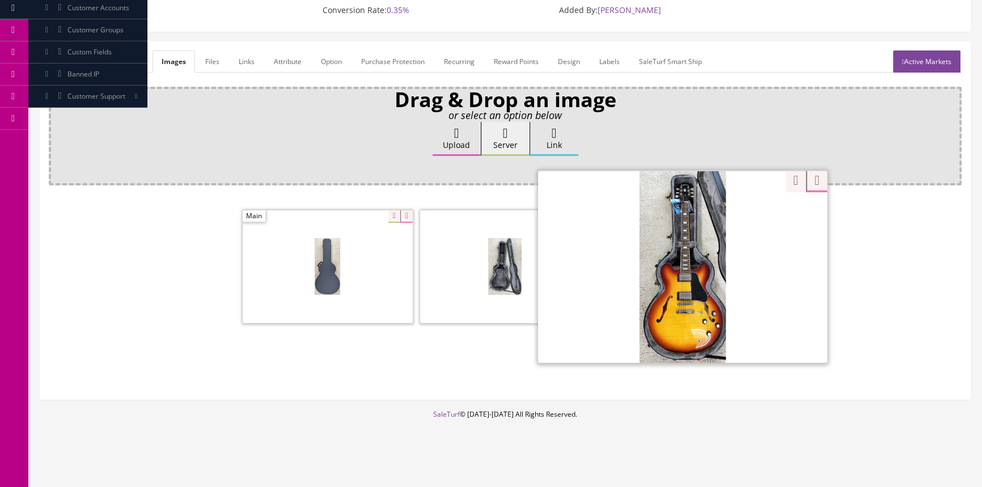
click at [488, 263] on span at bounding box center [505, 266] width 170 height 113
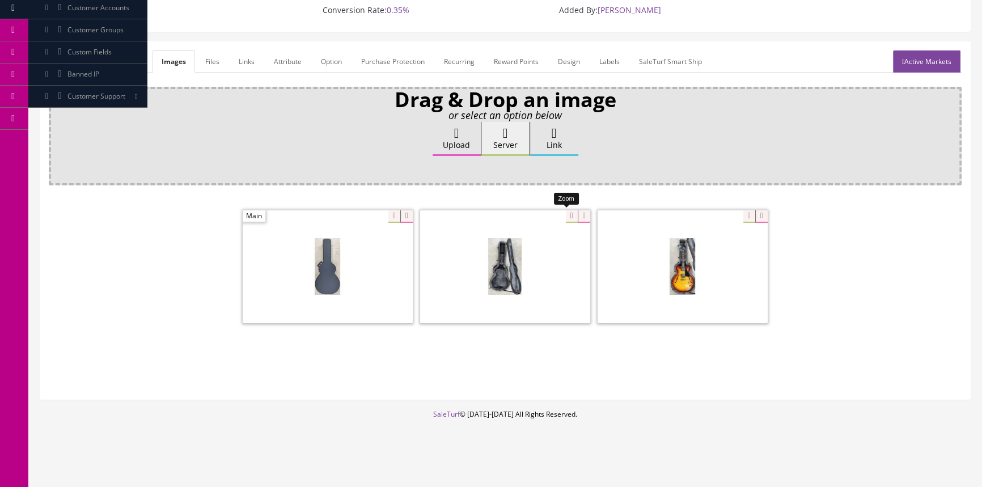
click at [559, 217] on div at bounding box center [505, 266] width 170 height 113
click at [57, 58] on link "General" at bounding box center [71, 61] width 44 height 22
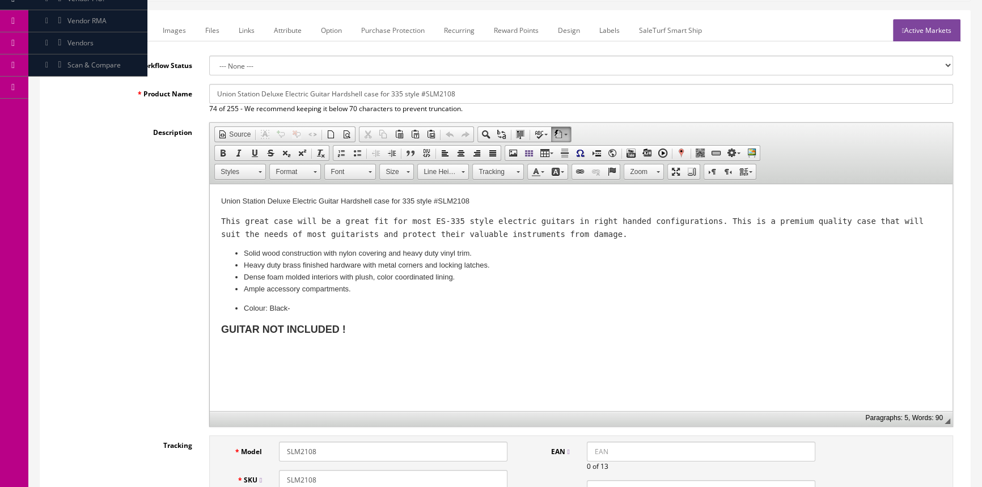
scroll to position [0, 0]
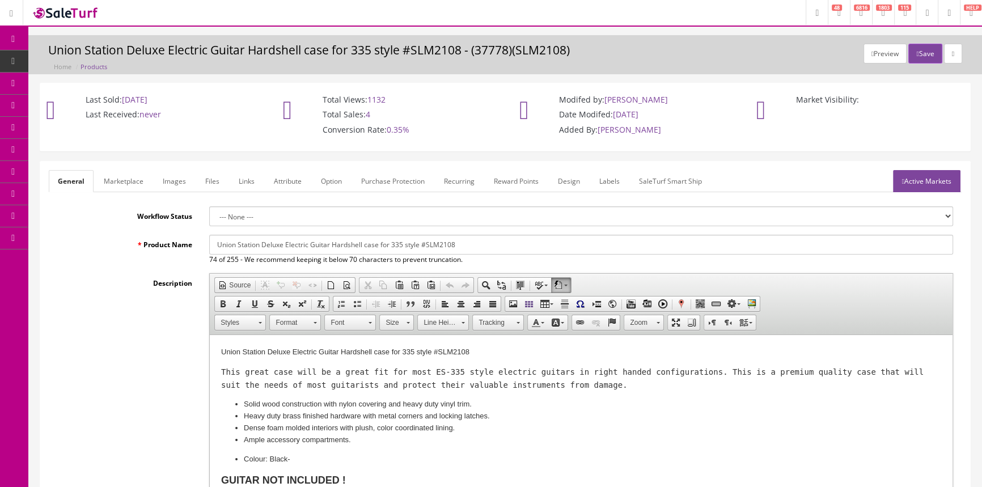
click at [94, 124] on span "Order List" at bounding box center [82, 127] width 31 height 10
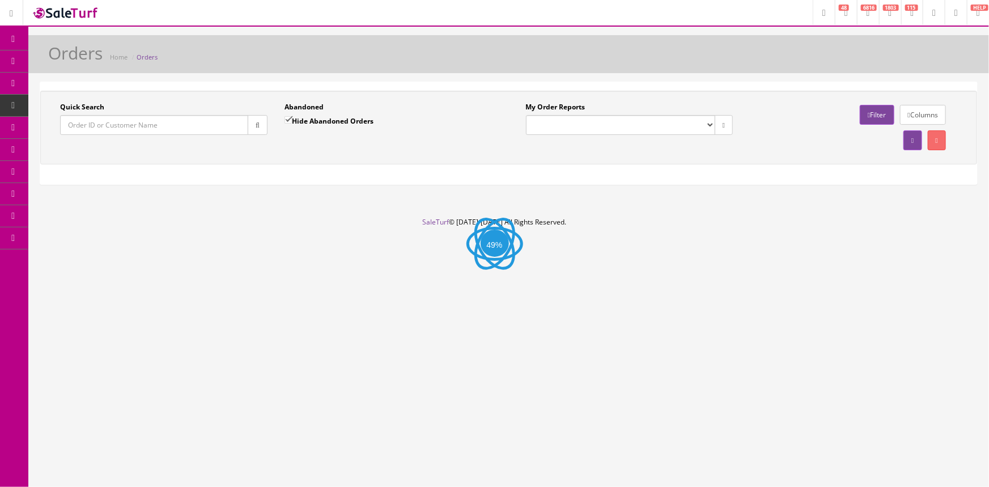
click at [94, 124] on input "Quick Search" at bounding box center [154, 125] width 188 height 20
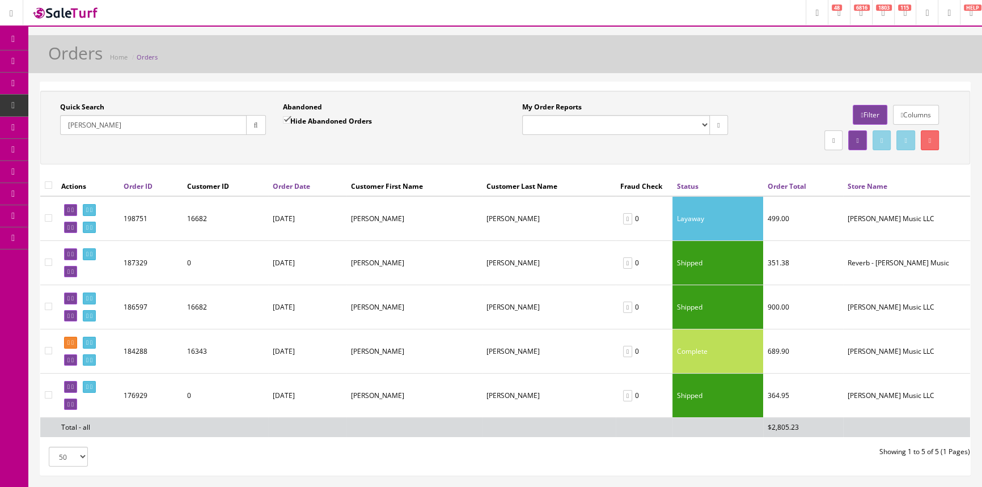
type input "[PERSON_NAME]"
click at [91, 210] on link at bounding box center [89, 210] width 13 height 12
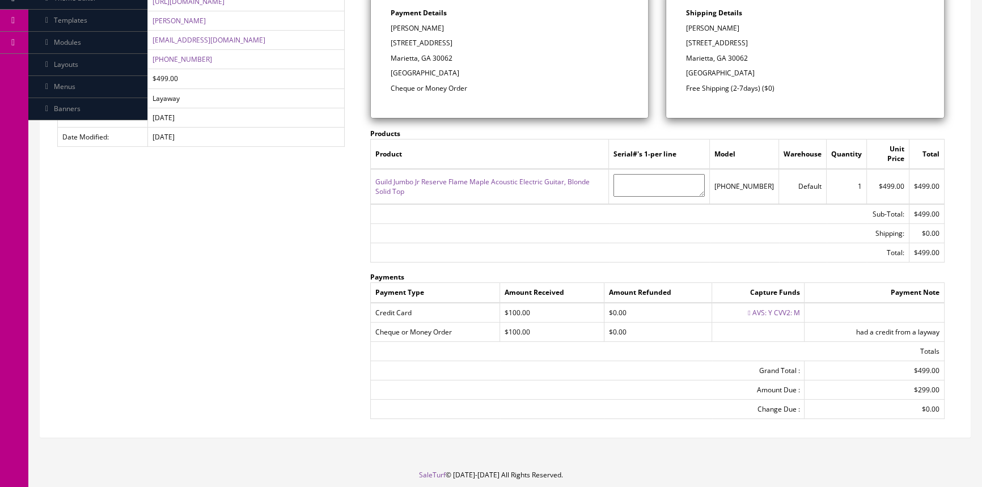
scroll to position [206, 0]
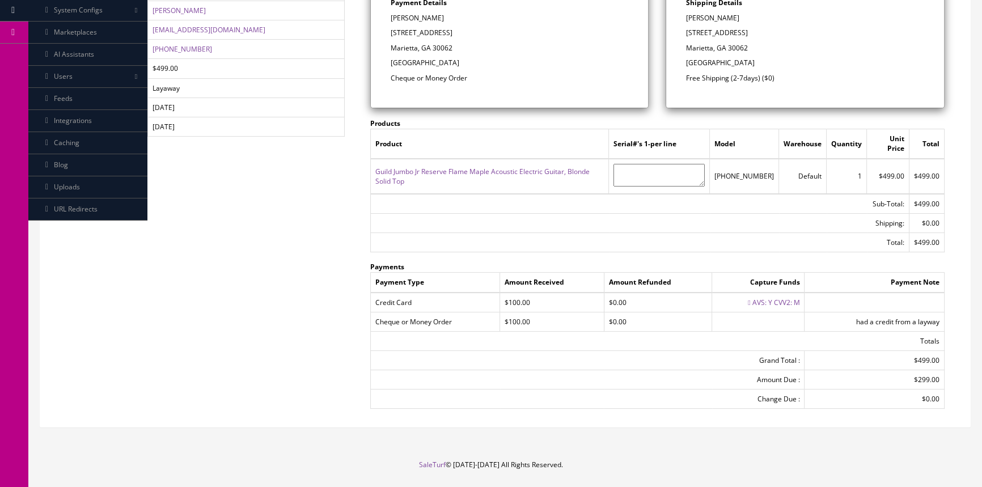
click at [576, 167] on link "Guild Jumbo Jr Reserve Flame Maple Acoustic Electric Guitar, Blonde Solid Top" at bounding box center [482, 176] width 214 height 19
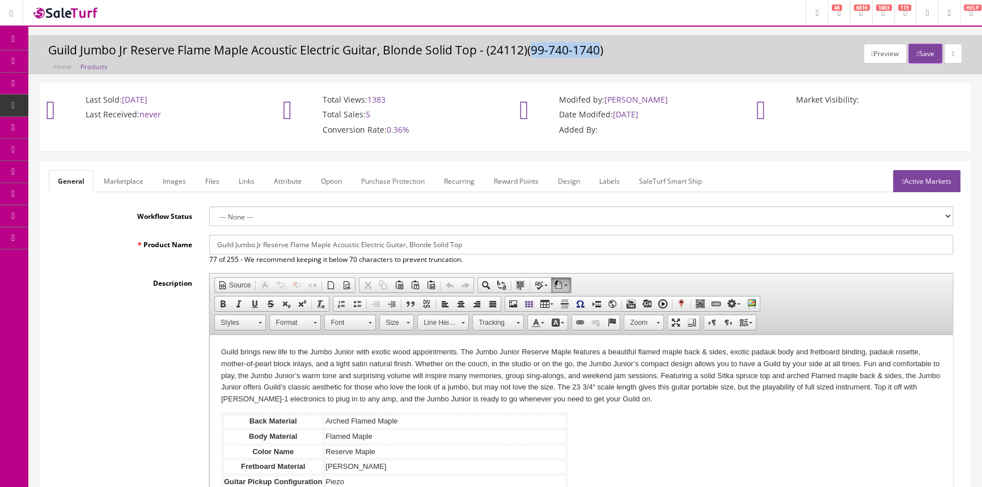
drag, startPoint x: 536, startPoint y: 51, endPoint x: 599, endPoint y: 52, distance: 63.5
click at [599, 52] on h3 "Guild Jumbo Jr Reserve Flame Maple Acoustic Electric Guitar, Blonde Solid Top -…" at bounding box center [505, 50] width 914 height 13
copy h3 "[PHONE_NUMBER]"
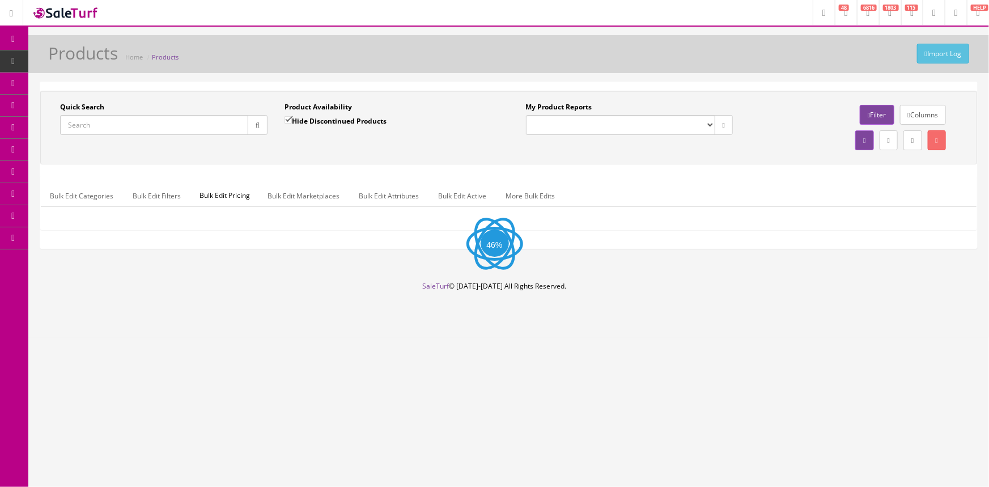
click at [138, 131] on input "Quick Search" at bounding box center [154, 125] width 188 height 20
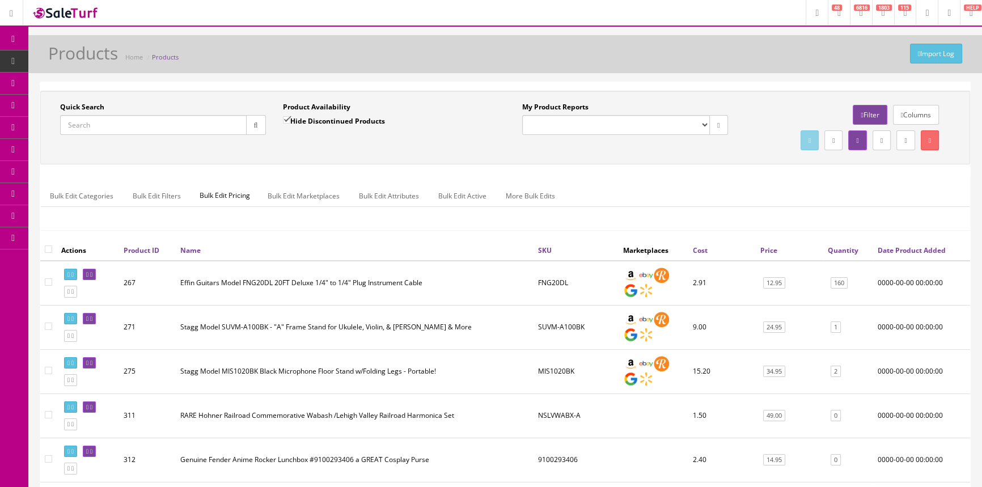
paste input "[PHONE_NUMBER]"
type input "[PHONE_NUMBER]"
click at [257, 124] on icon "button" at bounding box center [256, 125] width 4 height 7
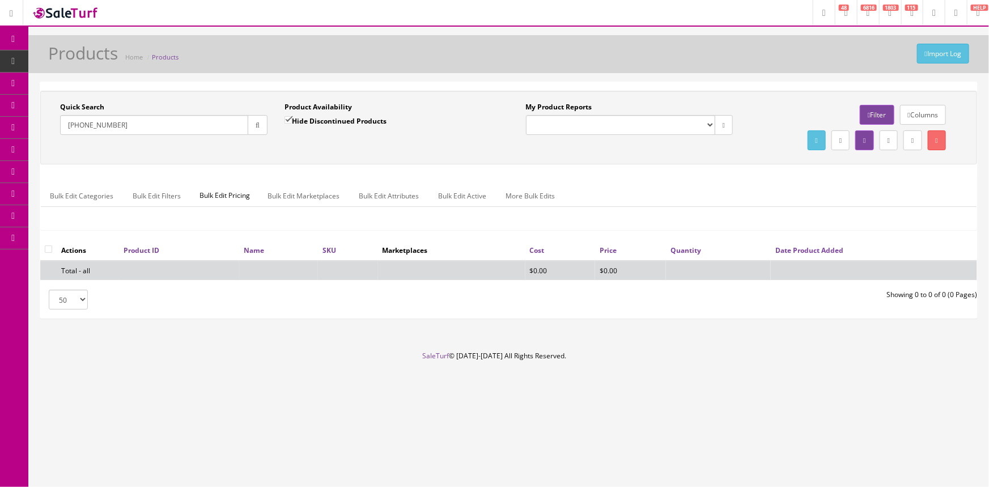
click at [286, 120] on input "Hide Discontinued Products" at bounding box center [288, 119] width 7 height 7
checkbox input "false"
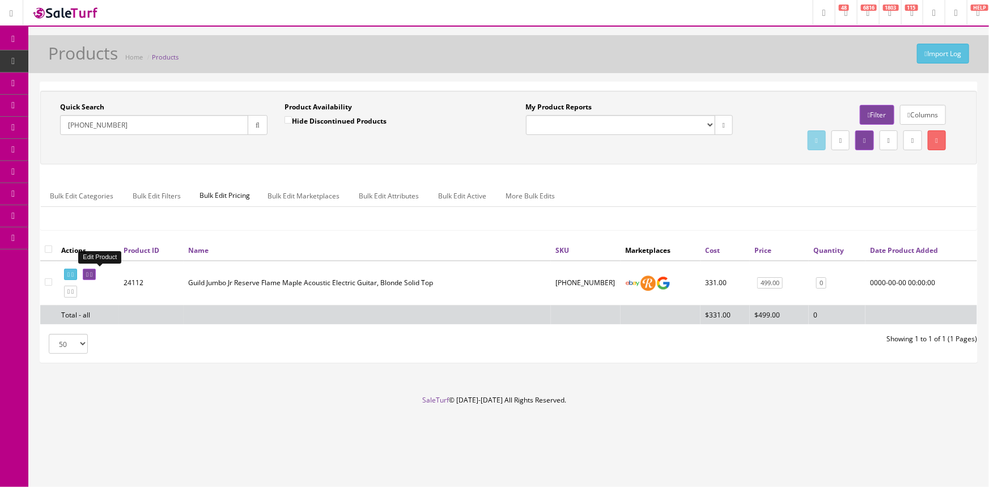
click at [88, 272] on icon at bounding box center [87, 275] width 2 height 6
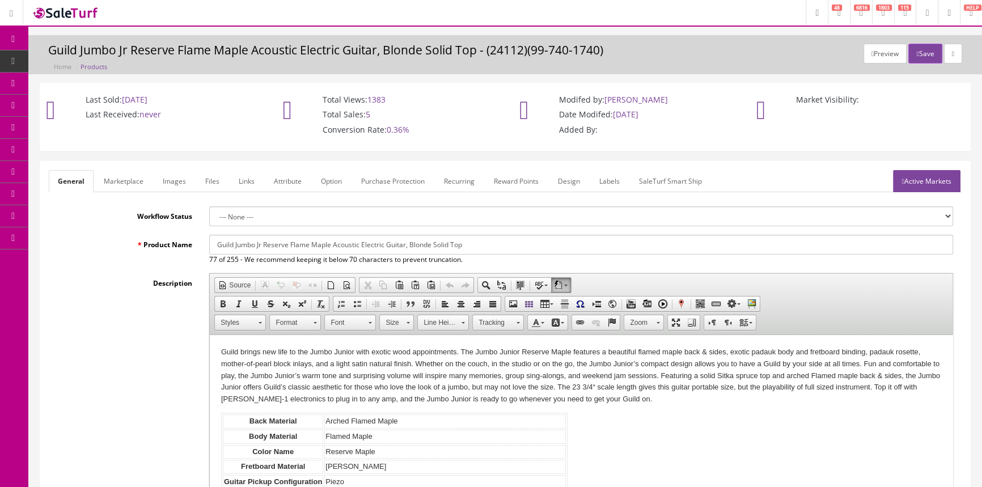
click at [939, 182] on link "Active Markets" at bounding box center [926, 181] width 67 height 22
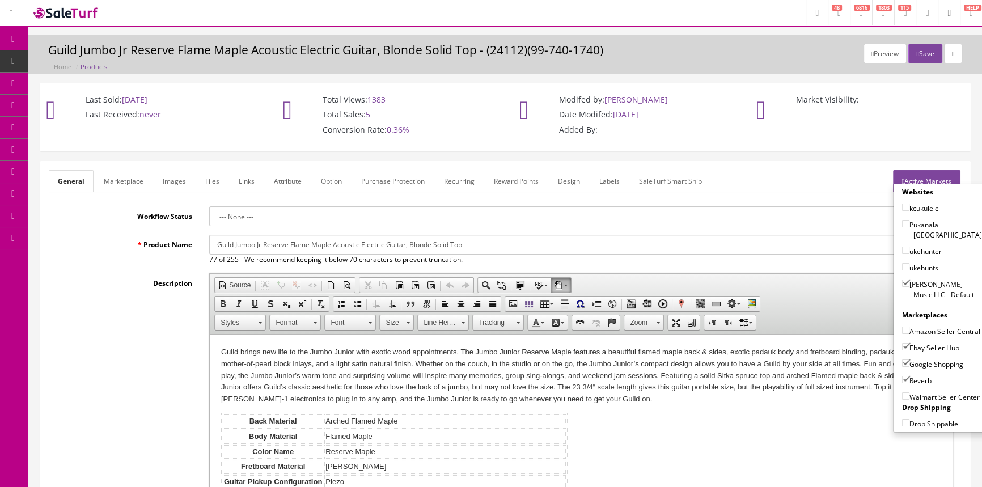
click at [902, 346] on input"] "Ebay Seller Hub" at bounding box center [905, 346] width 7 height 7
checkbox input"] "false"
click at [902, 363] on input"] "Google Shopping" at bounding box center [905, 362] width 7 height 7
checkbox input"] "false"
click at [902, 378] on input"] "Reverb" at bounding box center [905, 379] width 7 height 7
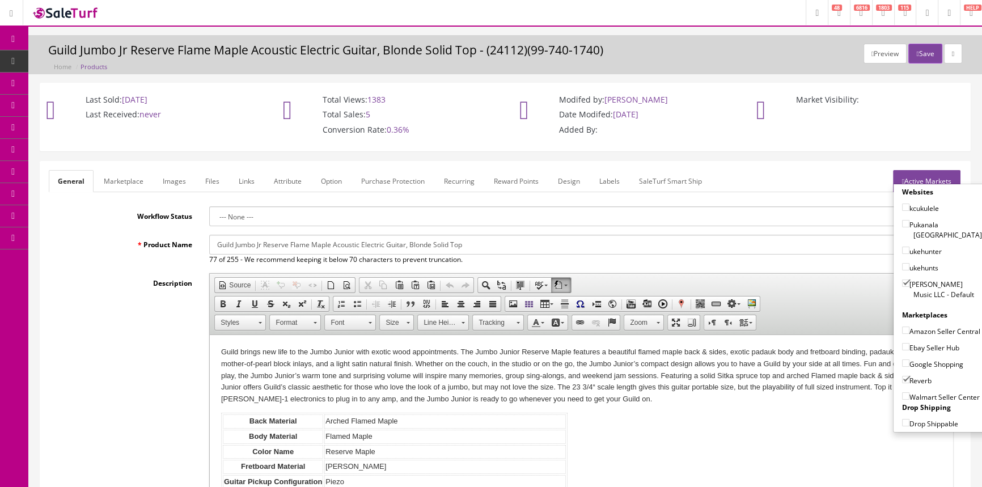
checkbox input"] "false"
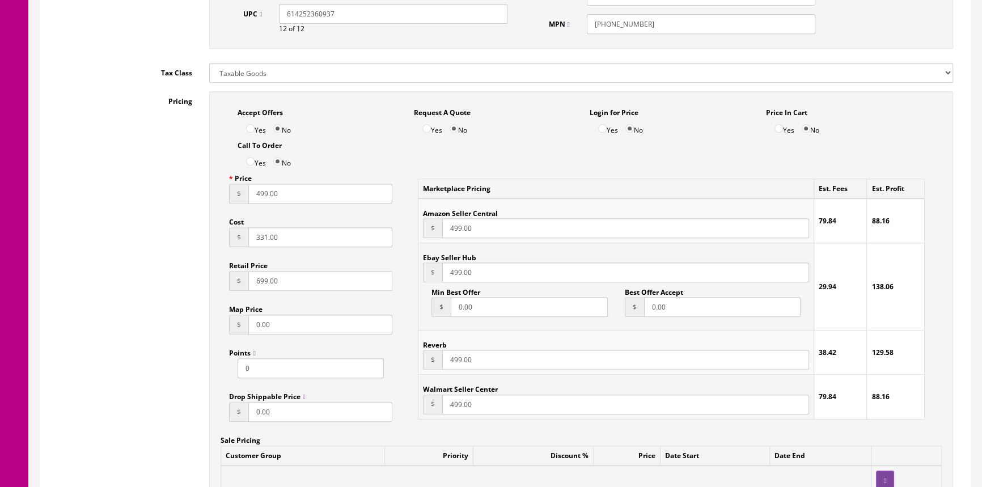
scroll to position [670, 0]
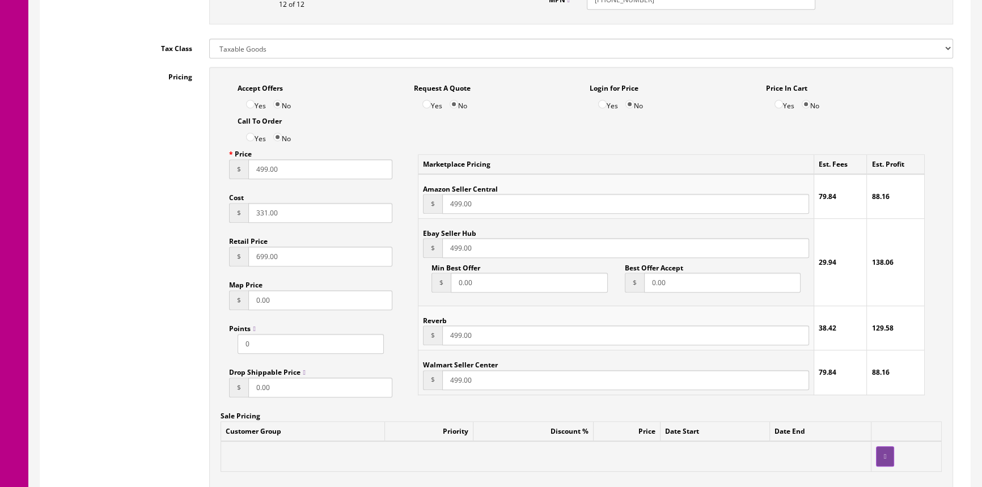
click at [260, 167] on input "499.00" at bounding box center [320, 169] width 144 height 20
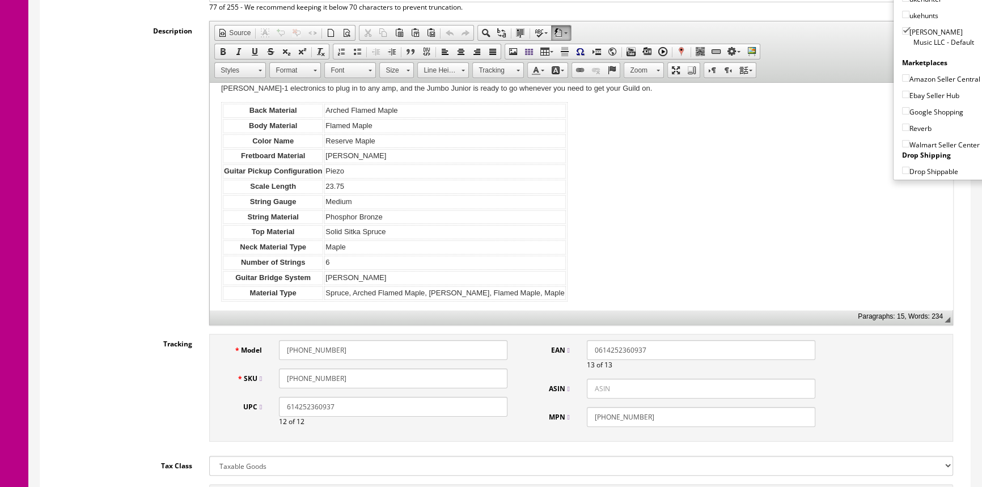
scroll to position [0, 0]
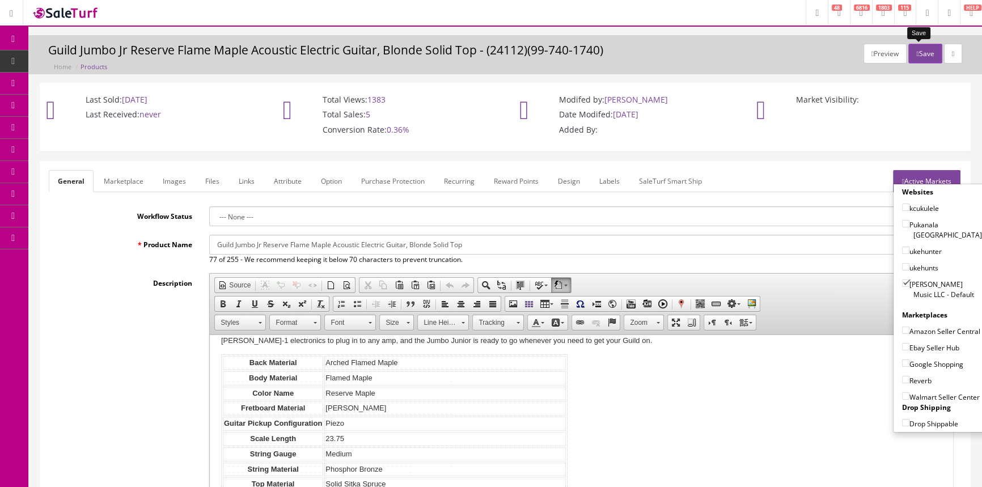
type input "299.00"
click at [921, 48] on button "Save" at bounding box center [924, 54] width 33 height 20
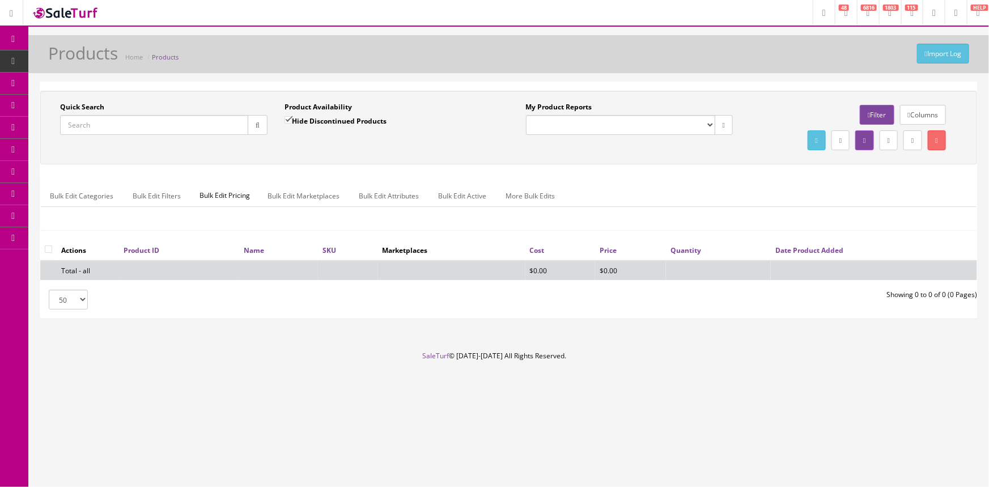
click at [92, 125] on span "Order List" at bounding box center [82, 127] width 31 height 10
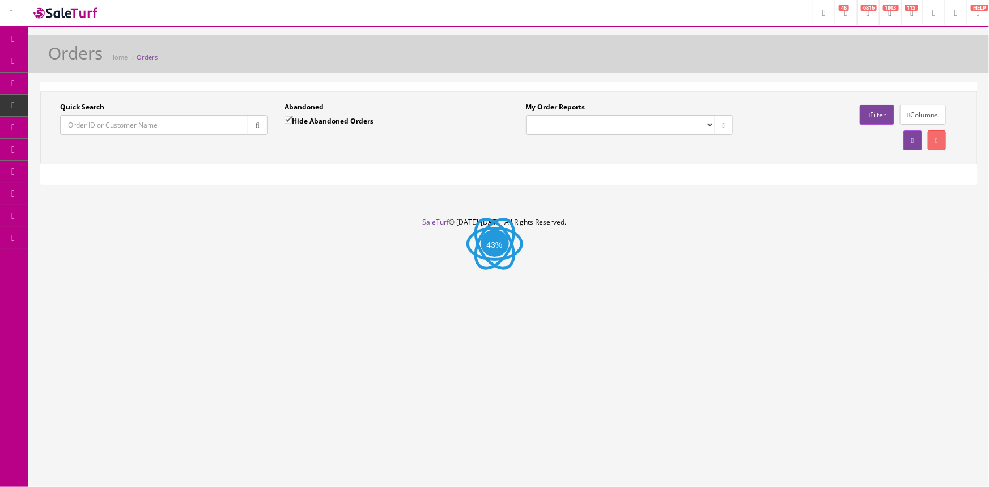
click at [103, 125] on input "Quick Search" at bounding box center [154, 125] width 188 height 20
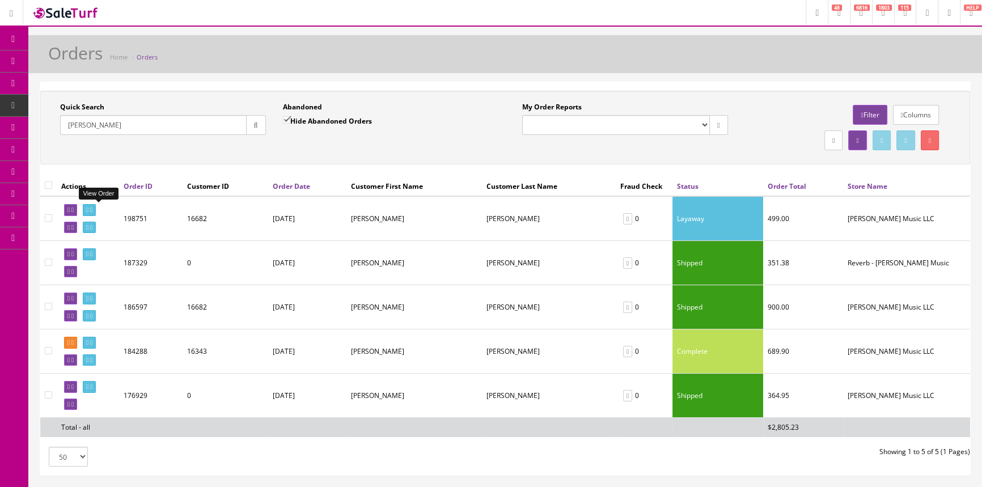
type input "[PERSON_NAME]"
click at [88, 209] on icon at bounding box center [87, 210] width 2 height 6
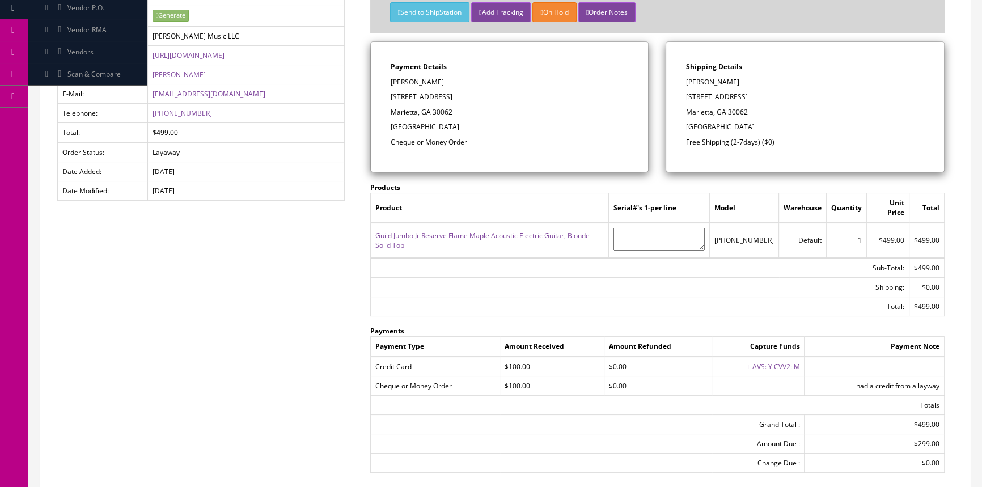
scroll to position [206, 0]
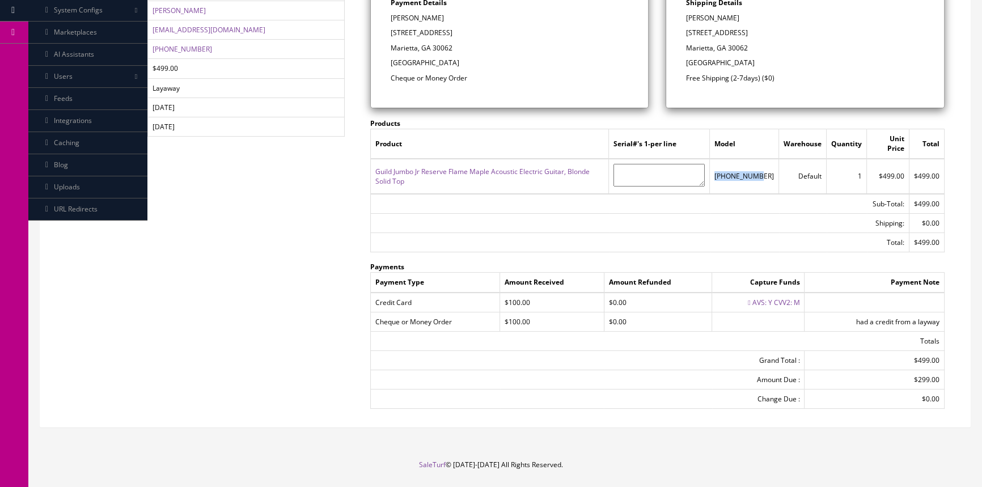
drag, startPoint x: 730, startPoint y: 163, endPoint x: 769, endPoint y: 164, distance: 39.1
click at [769, 164] on td "[PHONE_NUMBER]" at bounding box center [744, 176] width 69 height 35
copy td "[PHONE_NUMBER]"
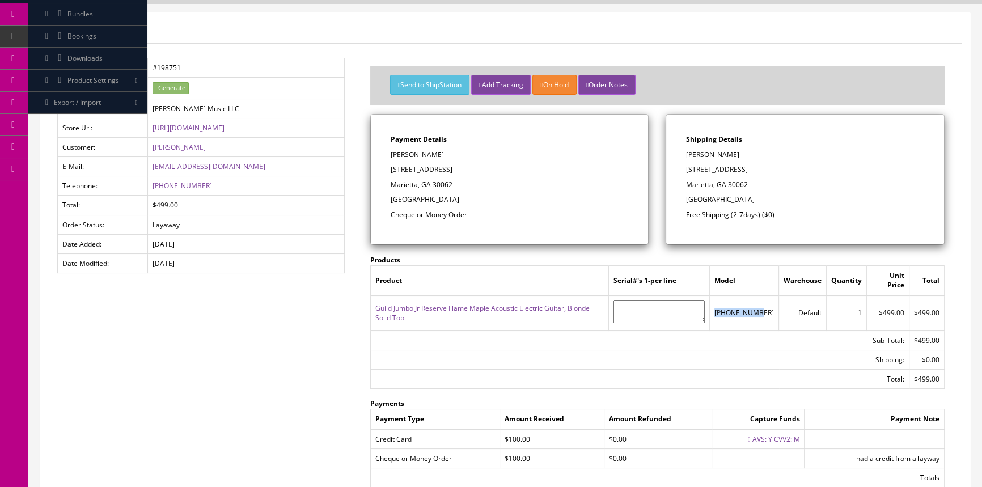
scroll to position [0, 0]
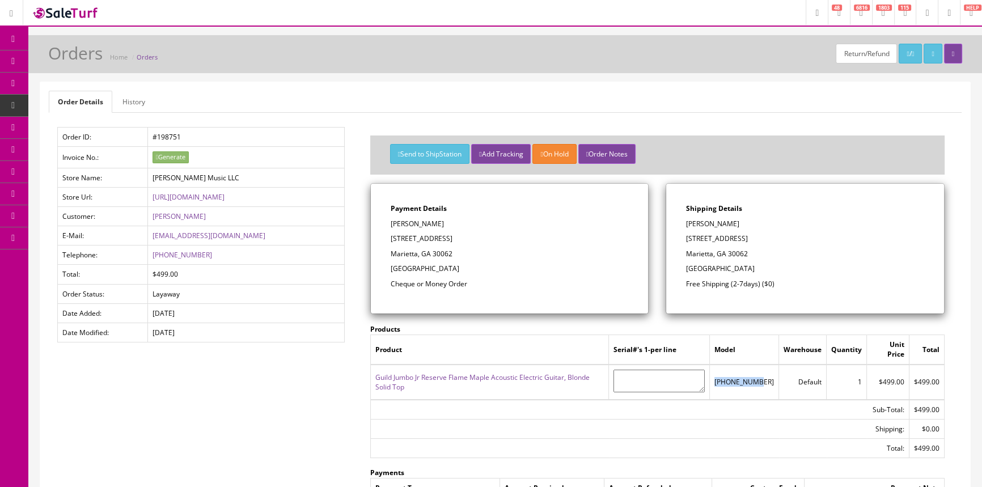
click at [79, 104] on span "POS Console" at bounding box center [87, 105] width 40 height 10
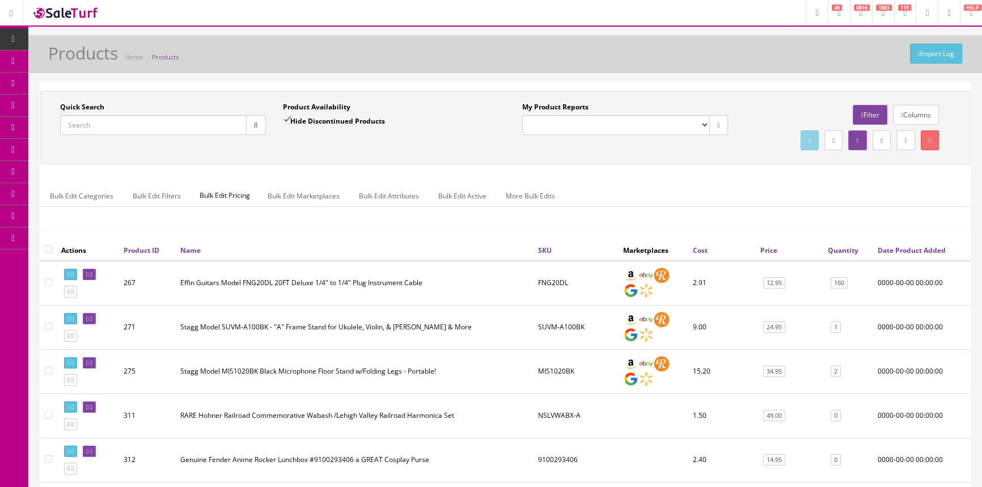
click at [139, 125] on input "Quick Search" at bounding box center [153, 125] width 187 height 20
paste input "[PHONE_NUMBER]"
type input "[PHONE_NUMBER]"
click at [255, 116] on button "button" at bounding box center [256, 125] width 20 height 20
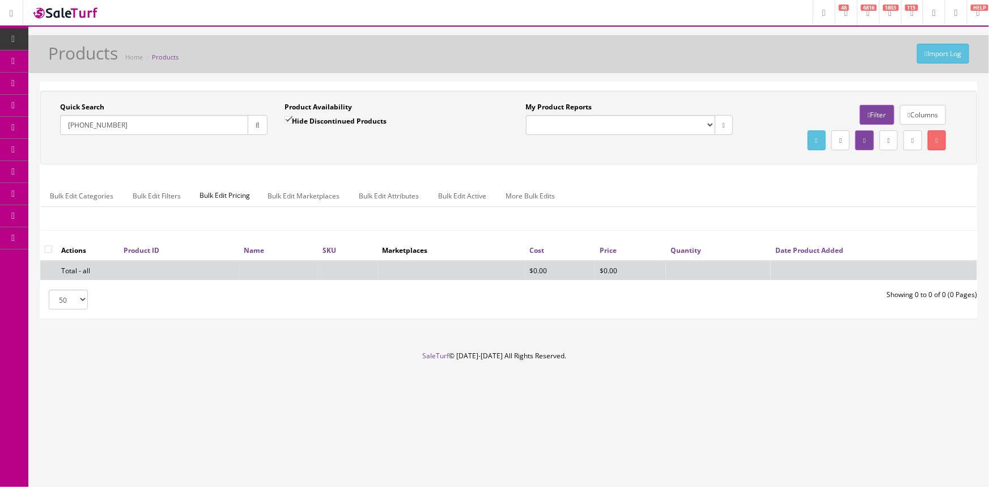
click at [287, 120] on input "Hide Discontinued Products" at bounding box center [288, 119] width 7 height 7
checkbox input "false"
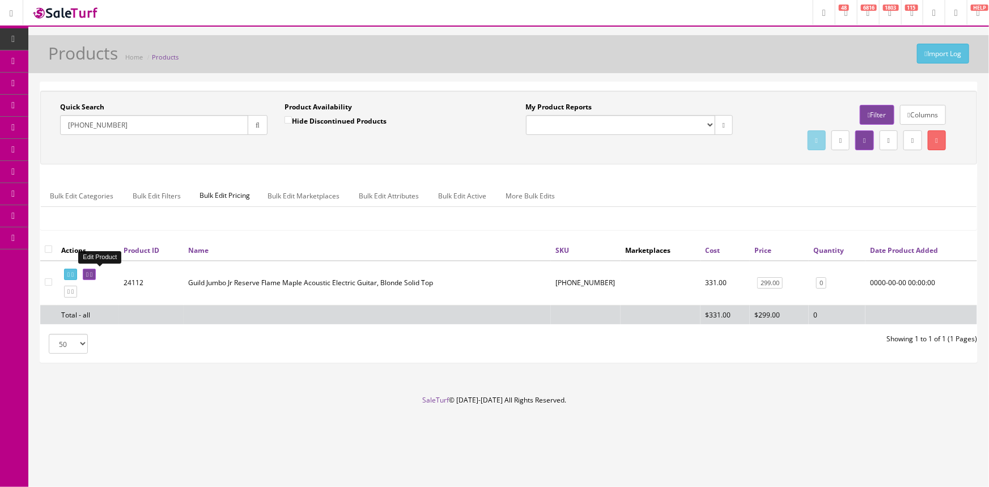
click at [88, 272] on icon at bounding box center [87, 275] width 2 height 6
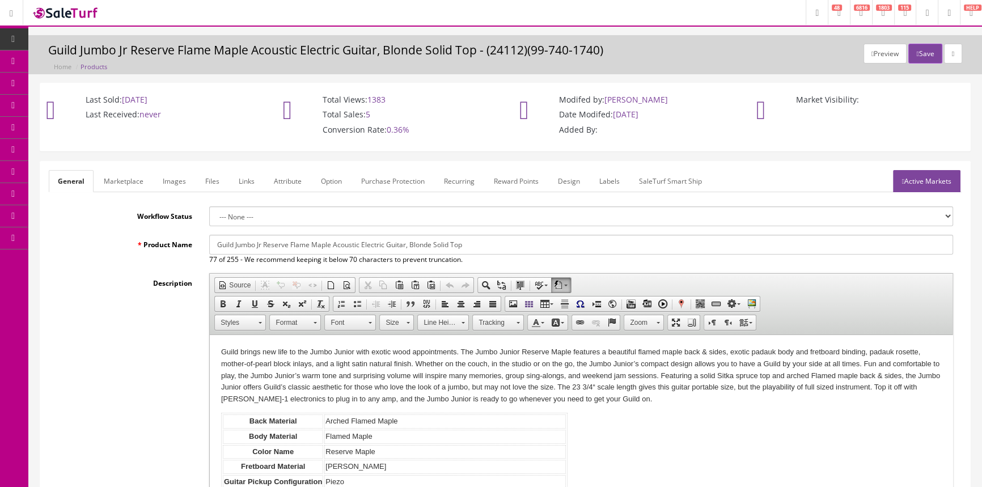
click at [95, 61] on span "Products" at bounding box center [81, 61] width 28 height 10
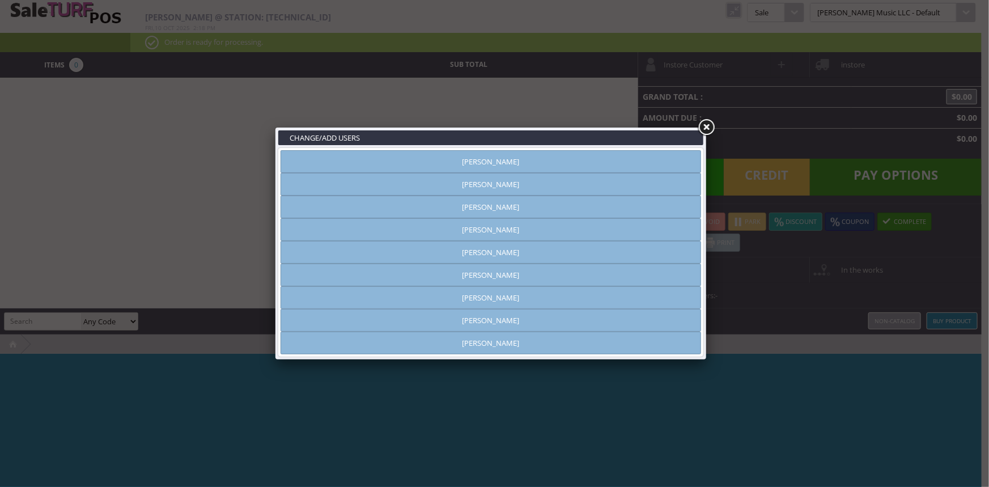
type input "[PERSON_NAME]"
click at [462, 315] on link "[PERSON_NAME]" at bounding box center [491, 320] width 421 height 23
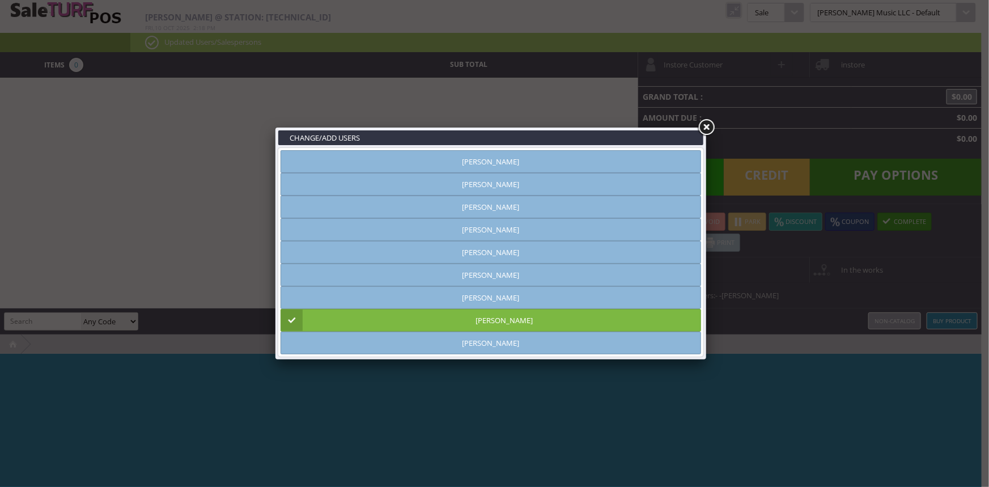
click at [704, 127] on link at bounding box center [706, 127] width 20 height 20
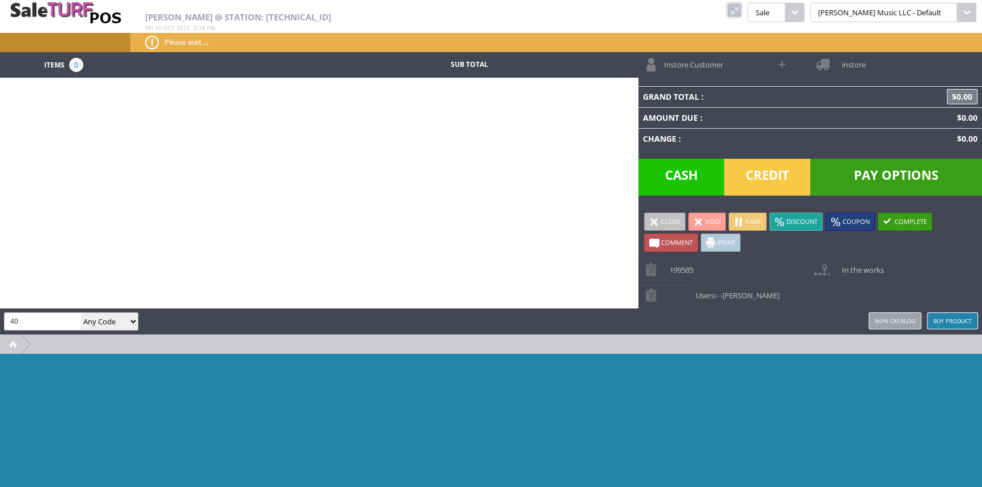
type input "4"
type input "532bx-a"
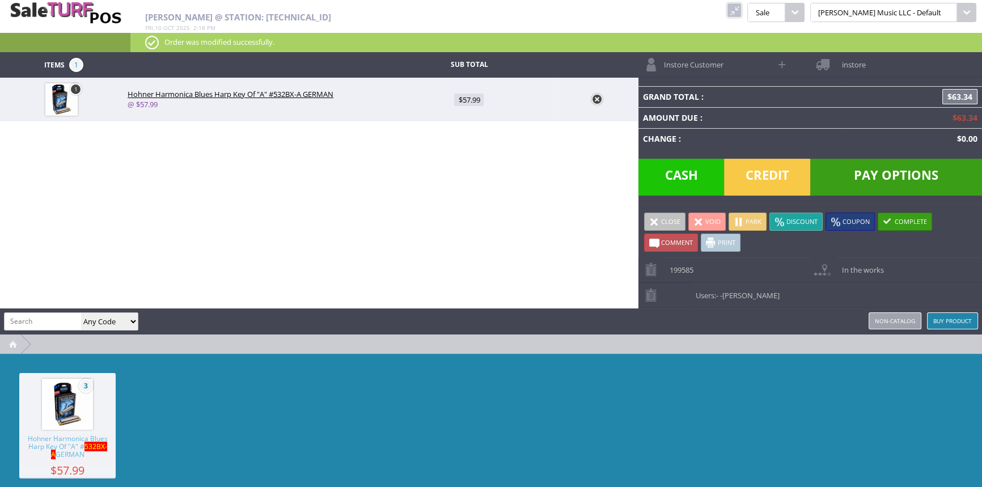
click at [778, 174] on span "Credit" at bounding box center [767, 177] width 86 height 37
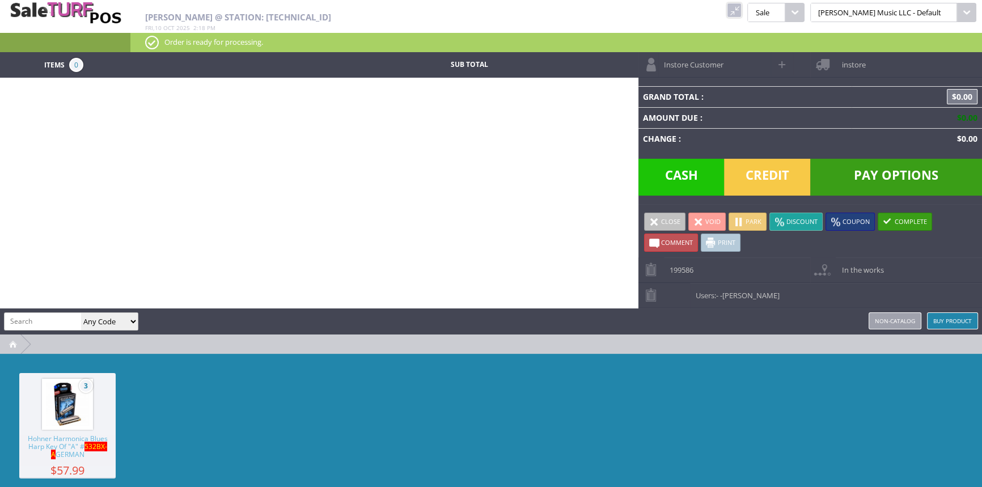
drag, startPoint x: 765, startPoint y: 11, endPoint x: 596, endPoint y: 15, distance: 169.6
click at [742, 11] on link at bounding box center [734, 10] width 15 height 15
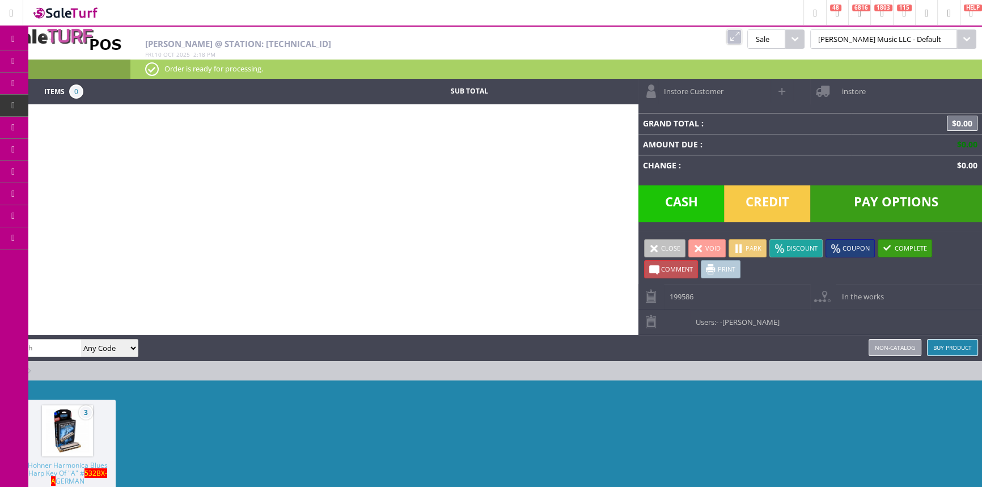
click at [100, 106] on span "POS Console" at bounding box center [94, 105] width 43 height 10
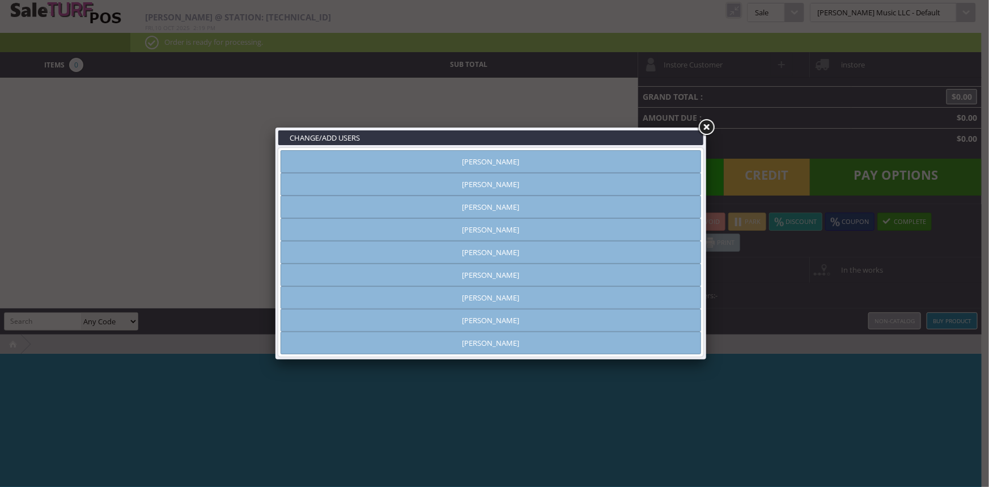
type input "[PERSON_NAME]"
click at [585, 162] on link "[PERSON_NAME]" at bounding box center [491, 161] width 421 height 23
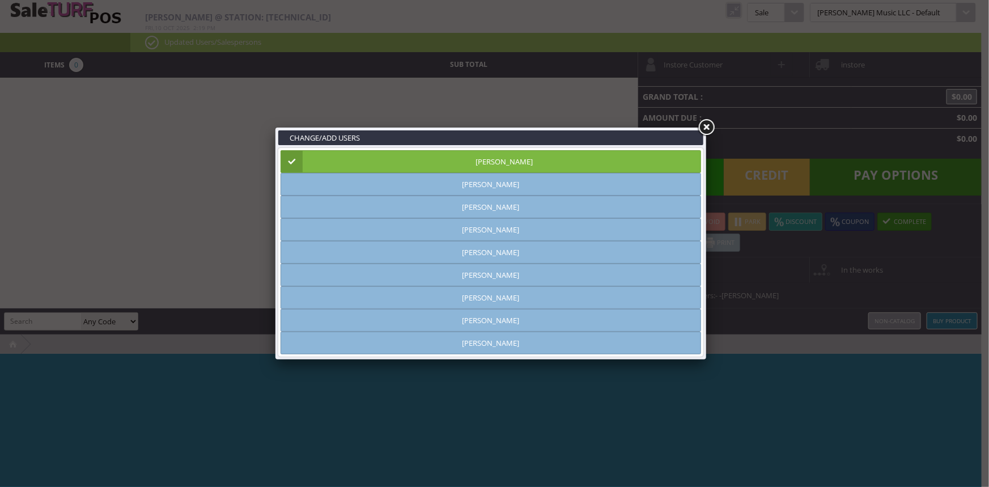
click at [704, 130] on link at bounding box center [706, 127] width 20 height 20
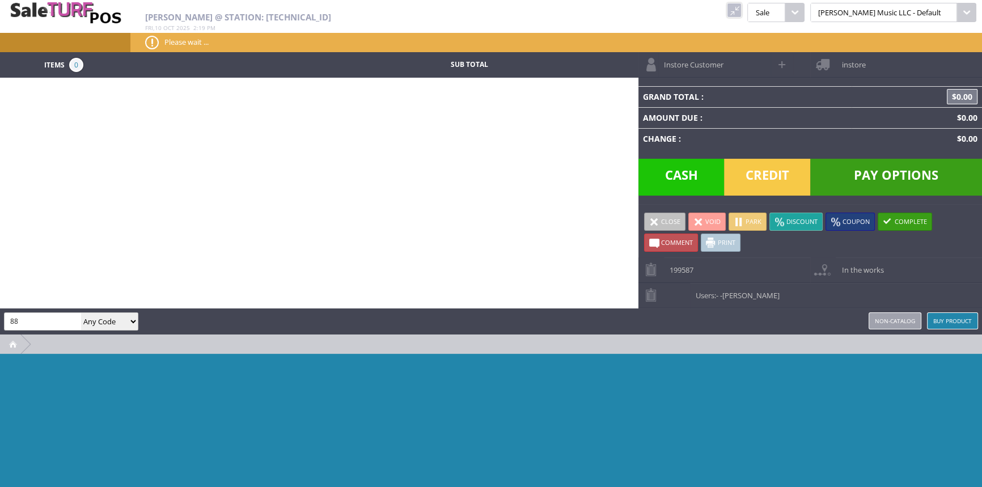
type input "8"
type input "9"
click at [30, 319] on input "search" at bounding box center [43, 321] width 77 height 16
paste input "9190187506"
type input "9190187506"
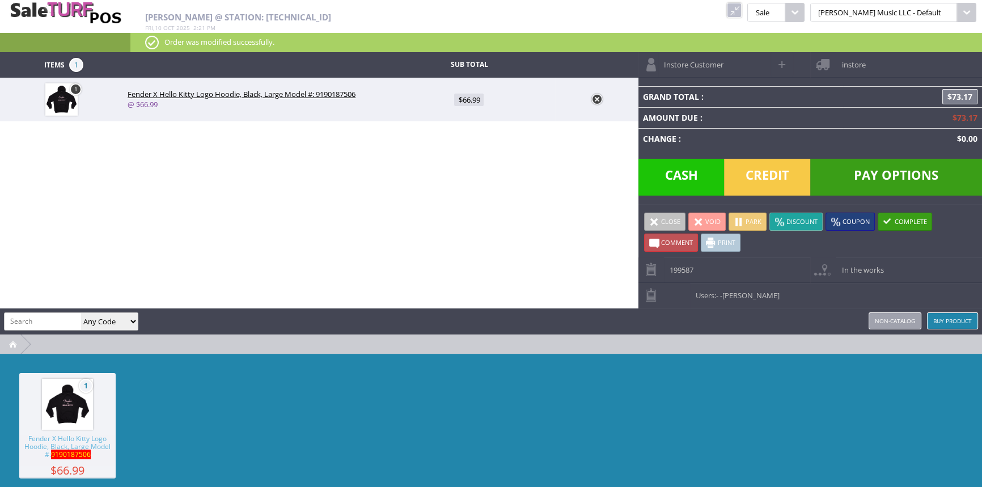
click at [769, 168] on span "Credit" at bounding box center [767, 177] width 86 height 37
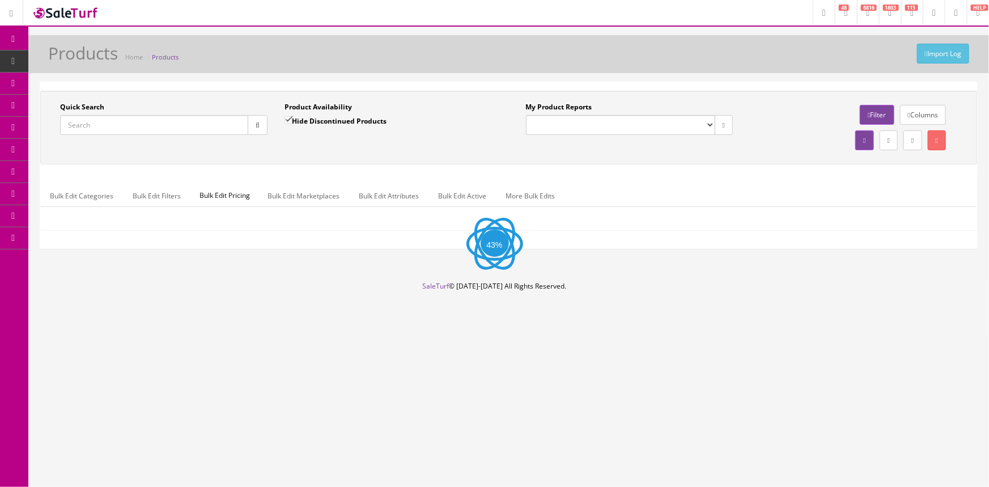
click at [126, 120] on input "Quick Search" at bounding box center [154, 125] width 188 height 20
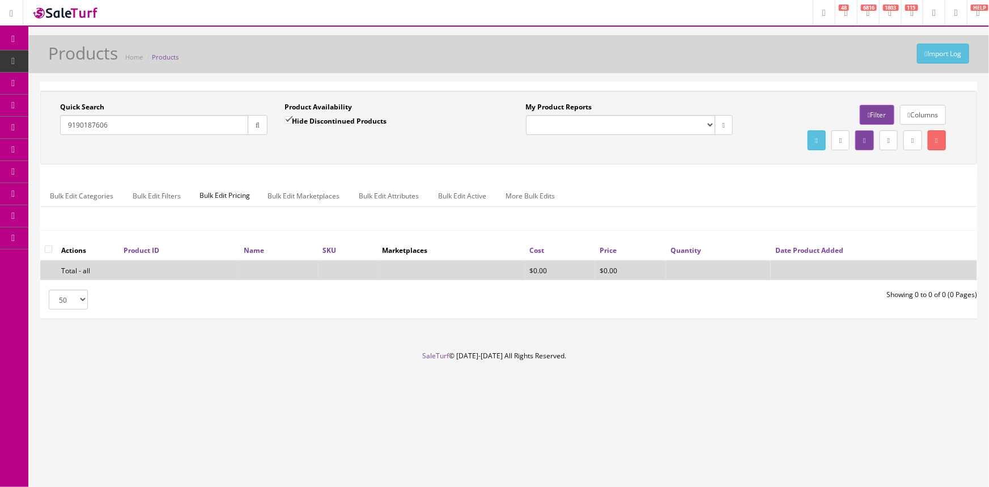
type input "9190187606"
click at [289, 121] on input "Hide Discontinued Products" at bounding box center [288, 119] width 7 height 7
checkbox input "false"
click at [64, 125] on input "9190187606" at bounding box center [154, 125] width 188 height 20
type input "0"
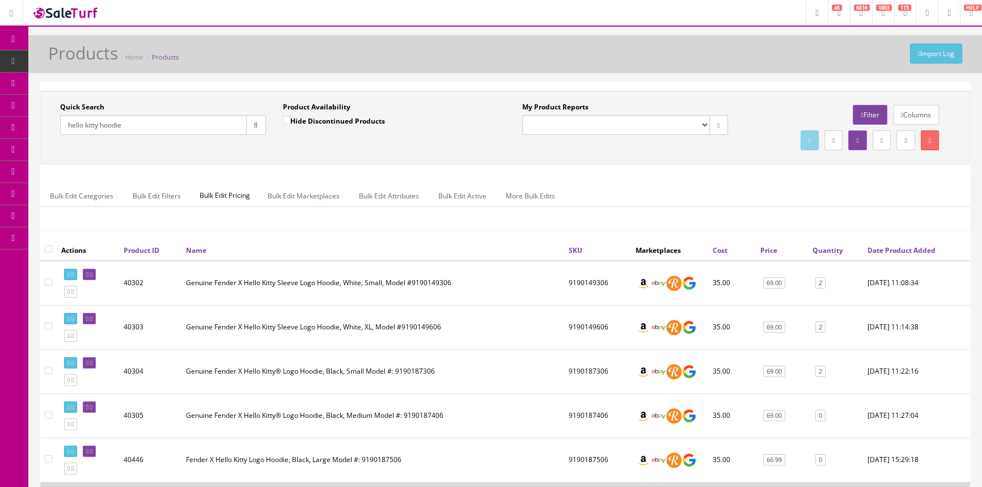
type input "hello kitty hoodie"
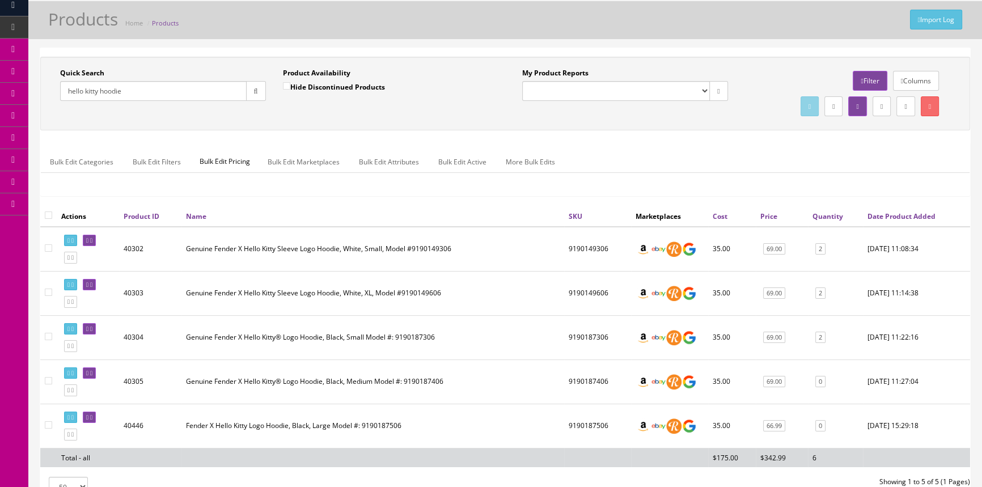
scroll to position [51, 0]
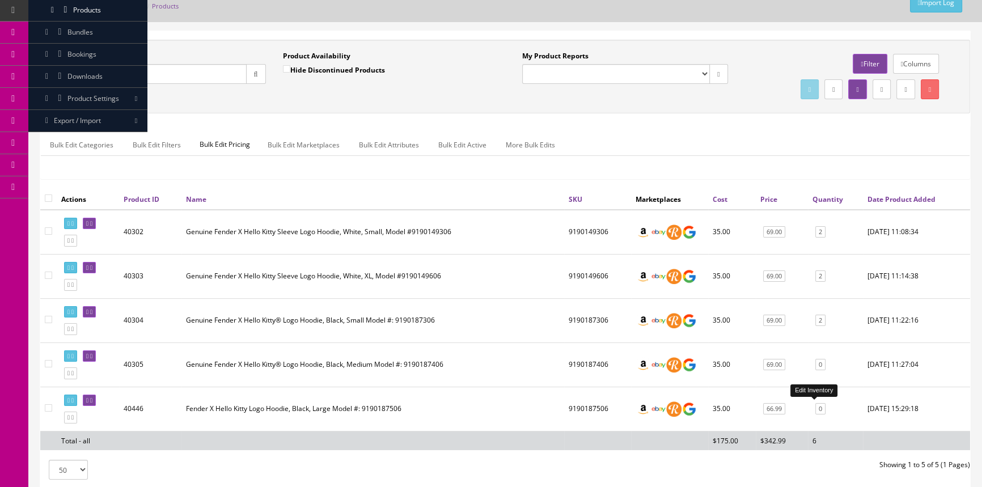
click at [815, 406] on link "0" at bounding box center [820, 409] width 10 height 12
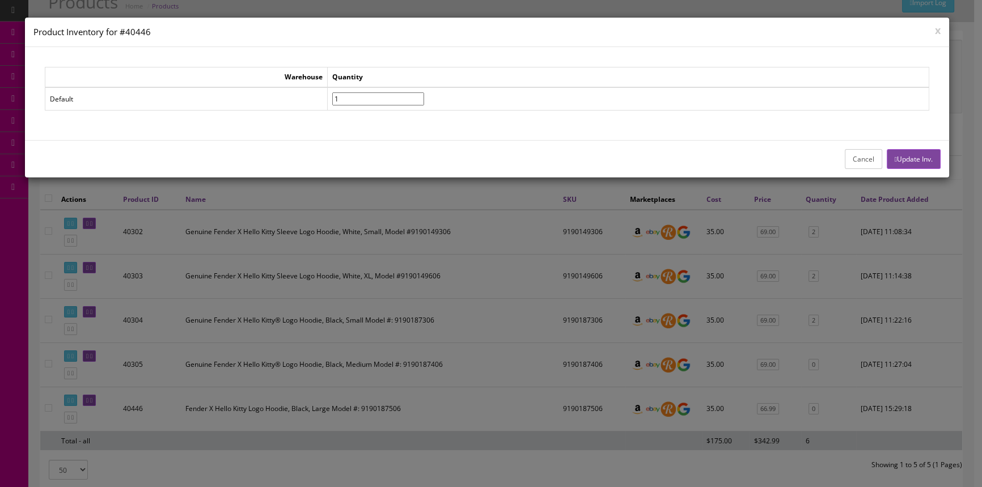
type input"] "1"
click at [424, 96] on input"] "1" at bounding box center [378, 98] width 92 height 13
click at [910, 153] on button "Update Inv." at bounding box center [914, 159] width 54 height 20
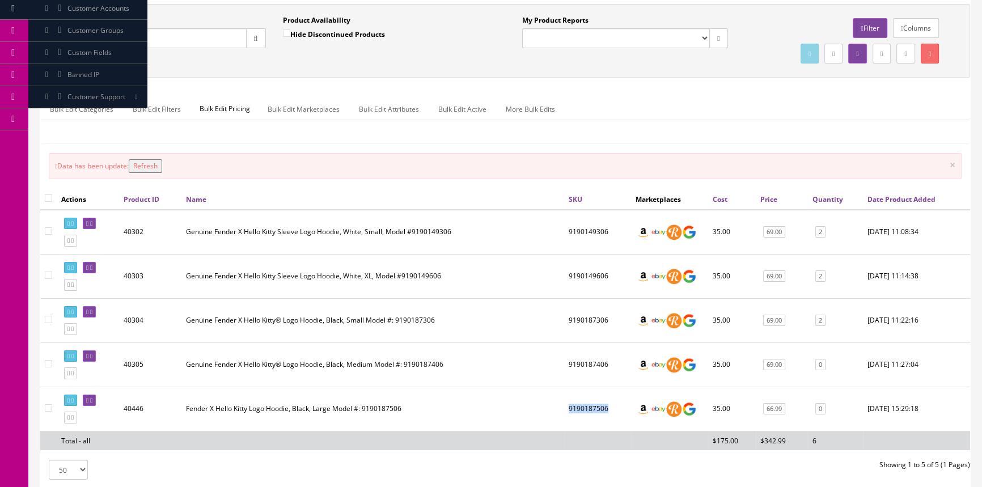
drag, startPoint x: 564, startPoint y: 408, endPoint x: 601, endPoint y: 408, distance: 37.4
click at [601, 408] on td "9190187506" at bounding box center [597, 409] width 67 height 44
copy td "9190187506"
click at [162, 165] on button "Refresh" at bounding box center [145, 166] width 33 height 14
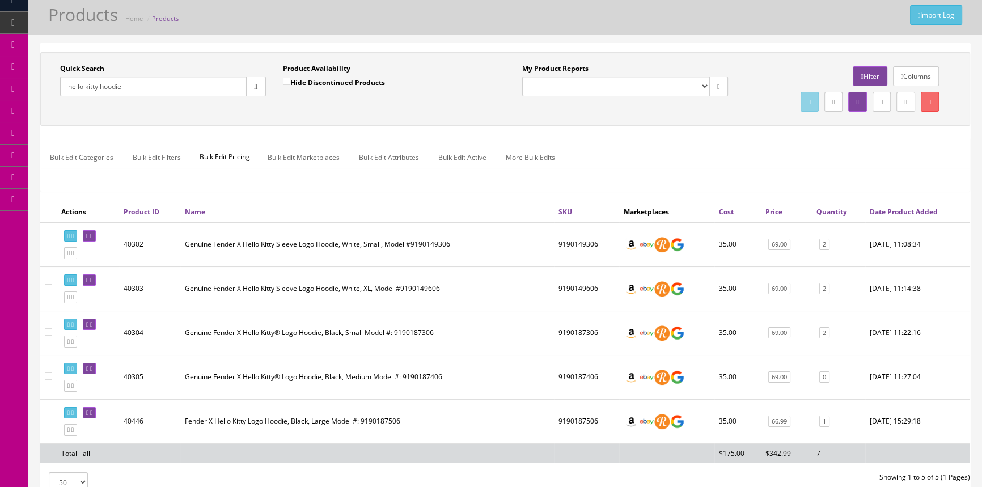
scroll to position [0, 0]
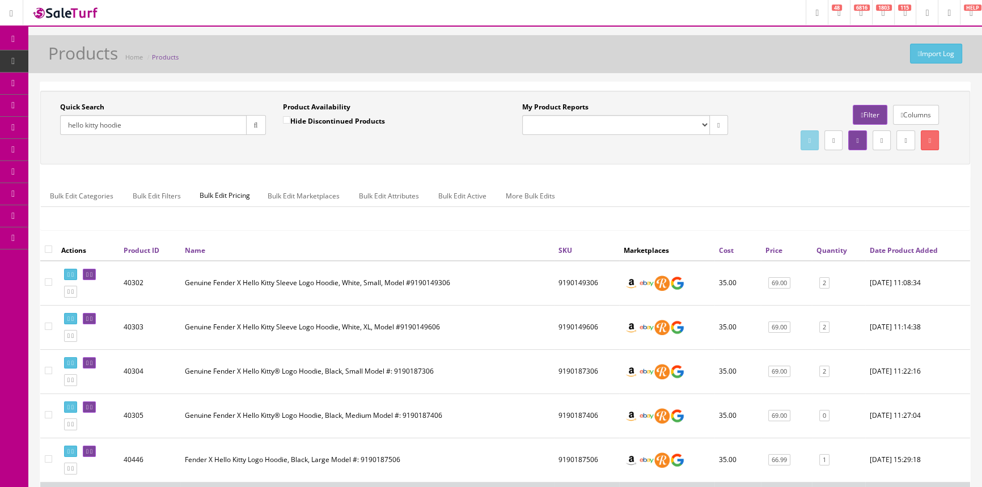
click at [99, 122] on link "Customer Accounts" at bounding box center [87, 128] width 119 height 22
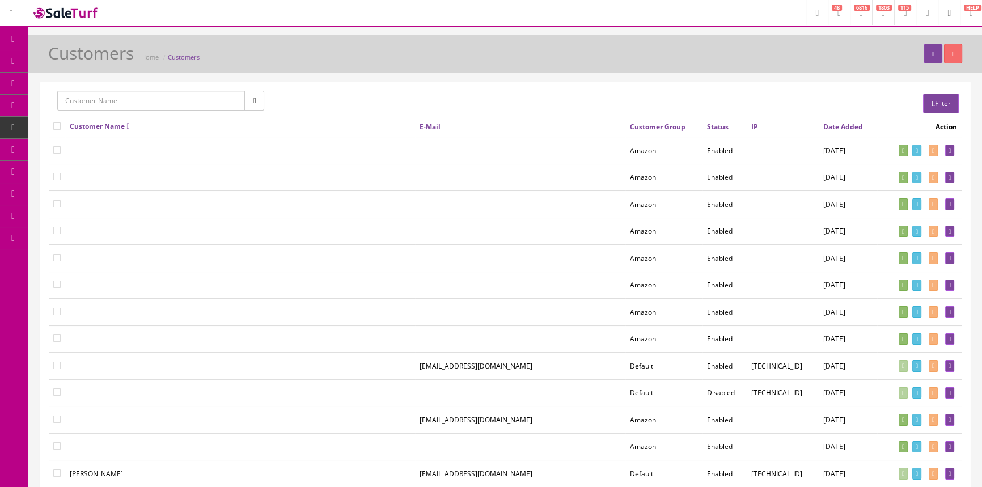
click at [103, 58] on link "Products" at bounding box center [87, 61] width 119 height 22
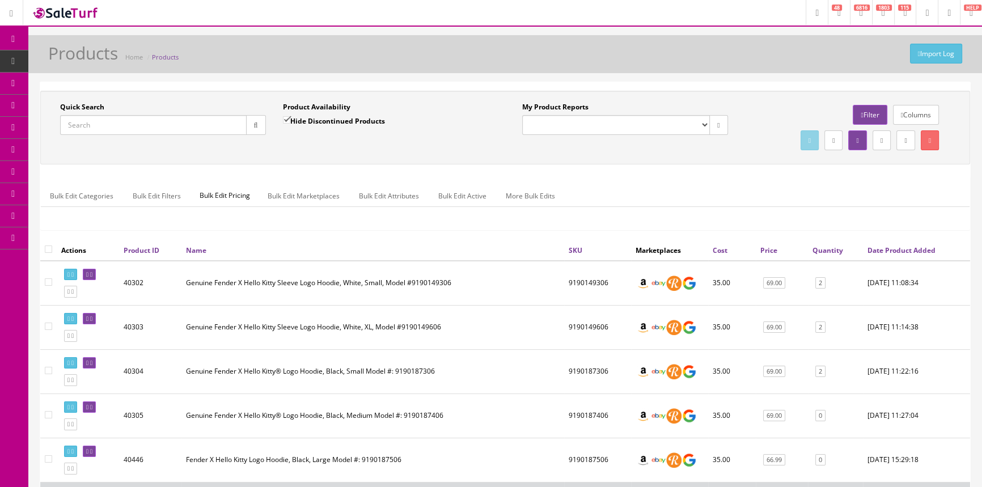
click at [138, 124] on input "Quick Search" at bounding box center [153, 125] width 187 height 20
paste input "99-740-1740"
type input "99-740-1740"
click at [256, 122] on icon "button" at bounding box center [256, 125] width 4 height 7
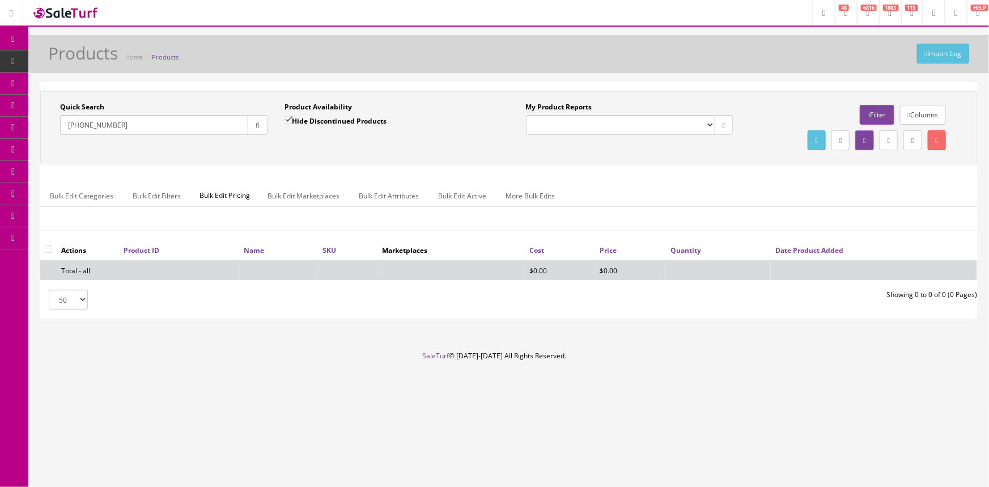
click at [287, 118] on input "Hide Discontinued Products" at bounding box center [288, 119] width 7 height 7
checkbox input "false"
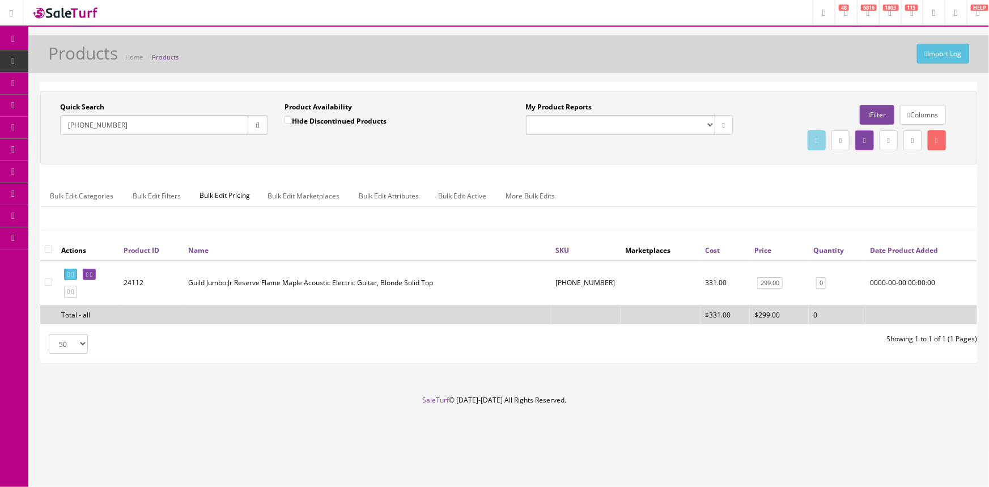
click at [172, 127] on input "99-740-1740" at bounding box center [154, 125] width 188 height 20
type input "9"
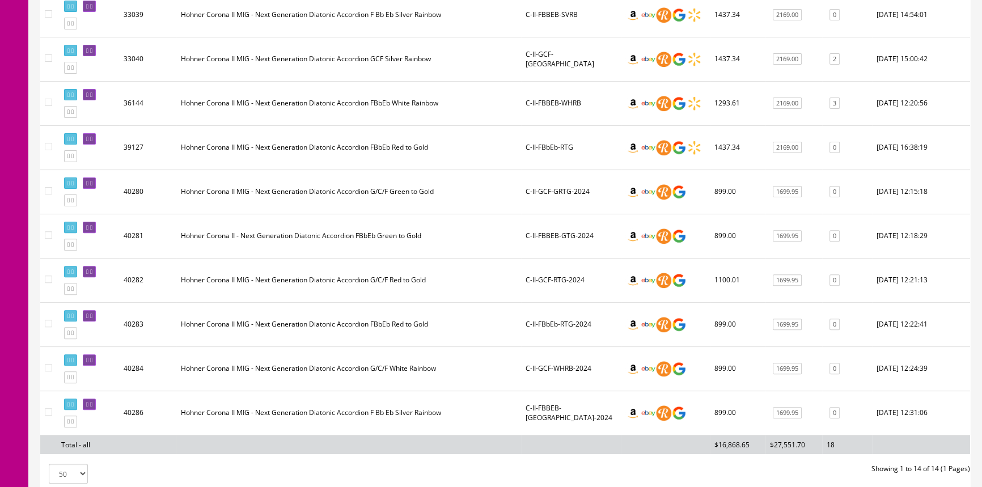
scroll to position [464, 0]
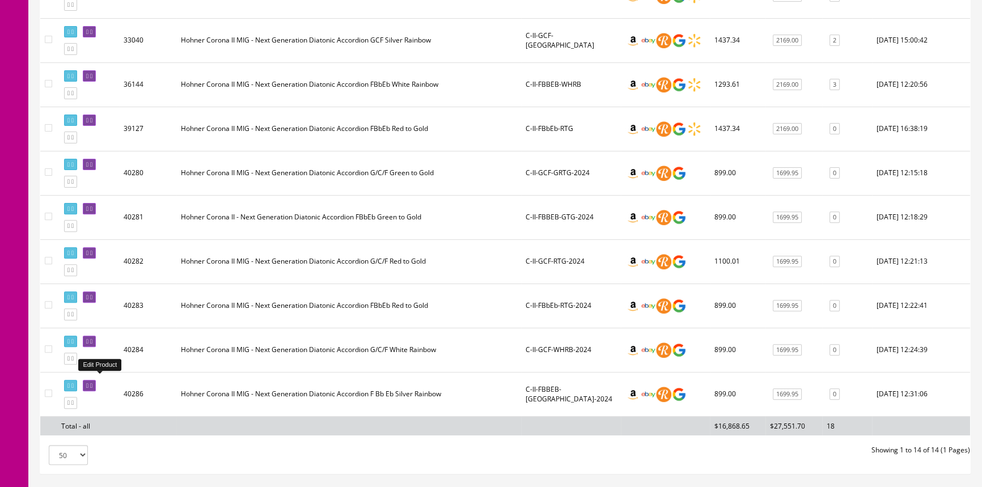
type input "c-ii-"
click at [96, 382] on link at bounding box center [89, 386] width 13 height 12
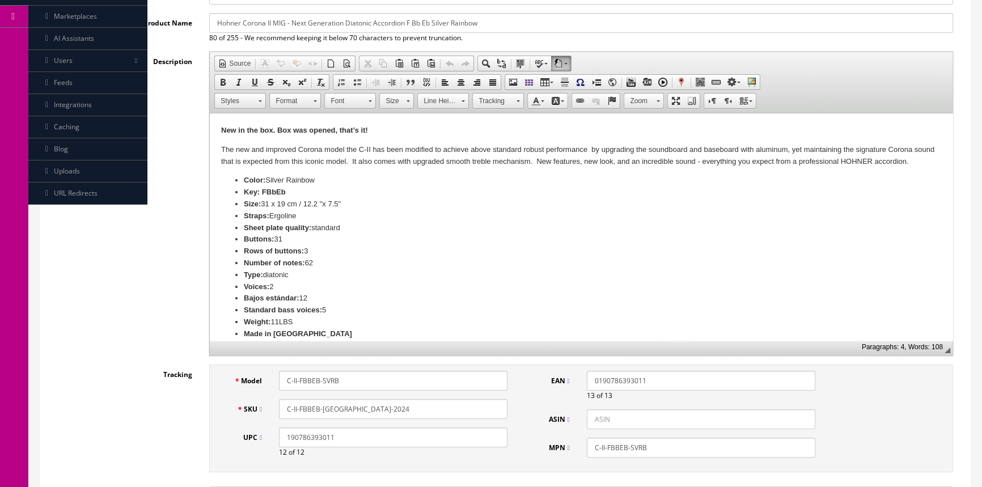
scroll to position [206, 0]
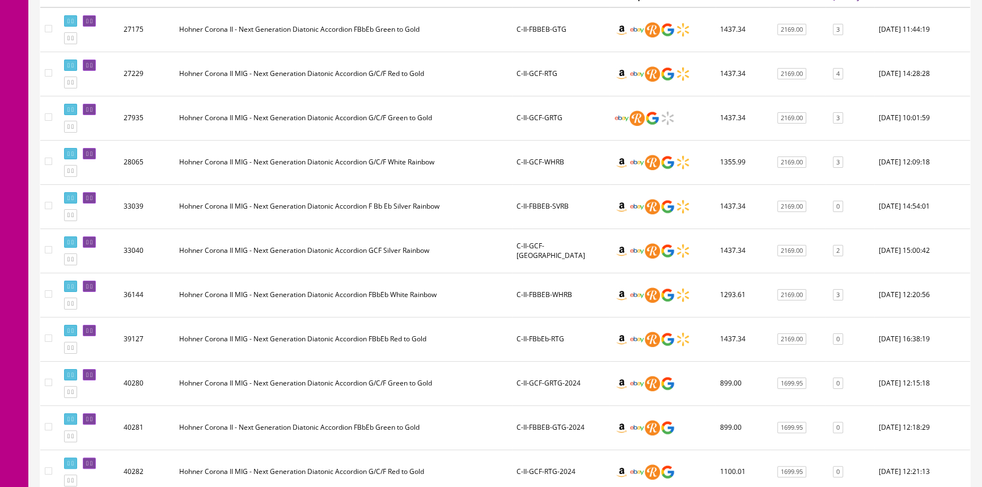
scroll to position [257, 0]
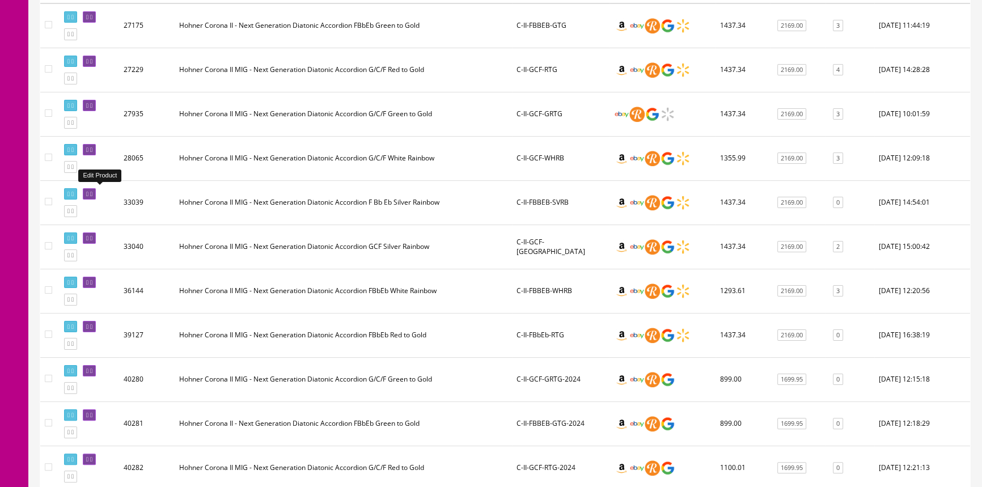
click at [96, 194] on link at bounding box center [89, 194] width 13 height 12
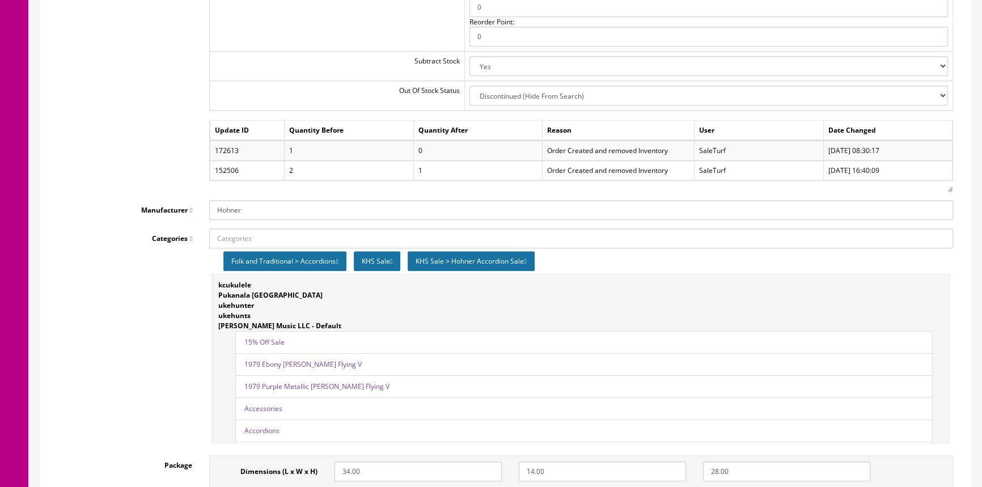
scroll to position [1391, 0]
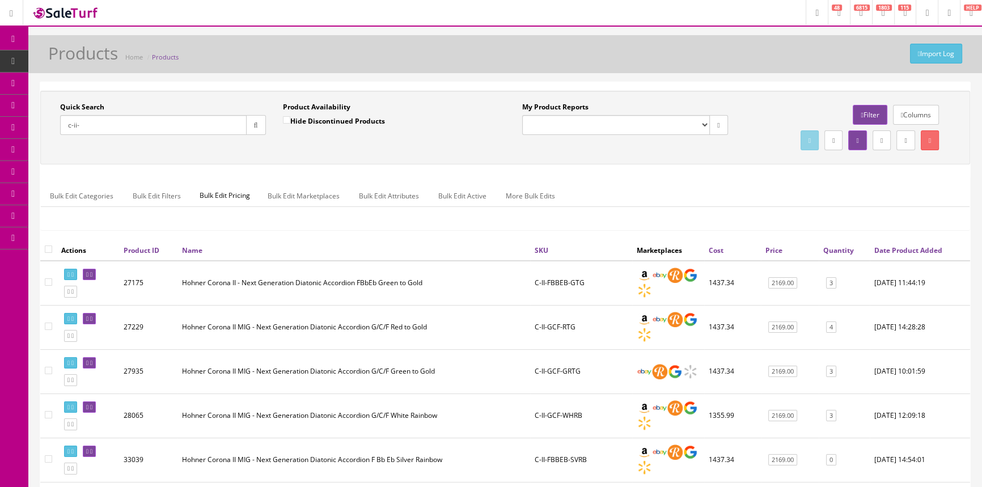
click at [91, 126] on span "Order List" at bounding box center [82, 127] width 31 height 10
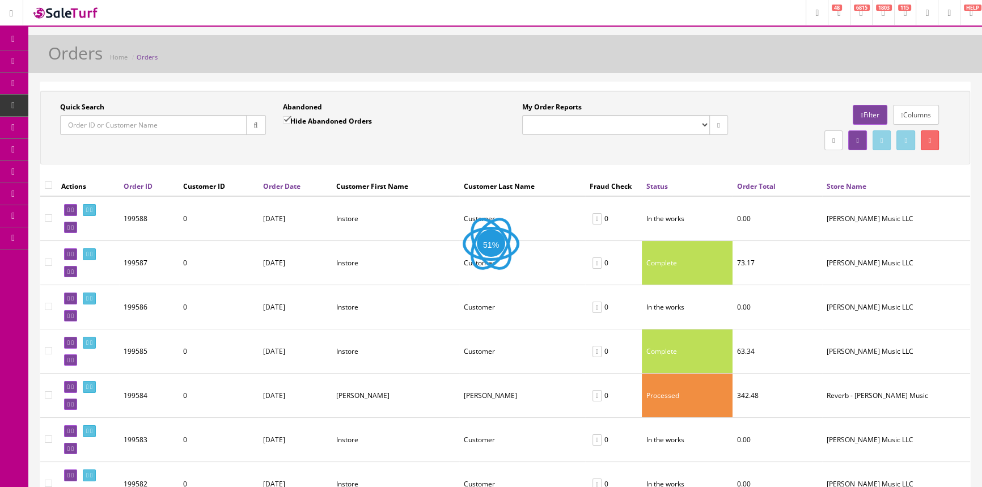
click at [113, 128] on input "Quick Search" at bounding box center [153, 125] width 187 height 20
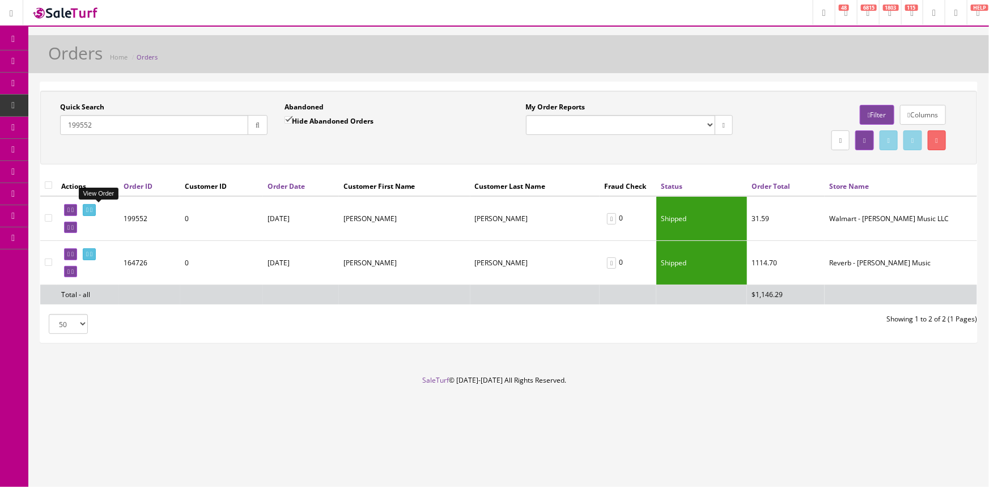
type input "199552"
click at [88, 207] on icon at bounding box center [87, 210] width 2 height 6
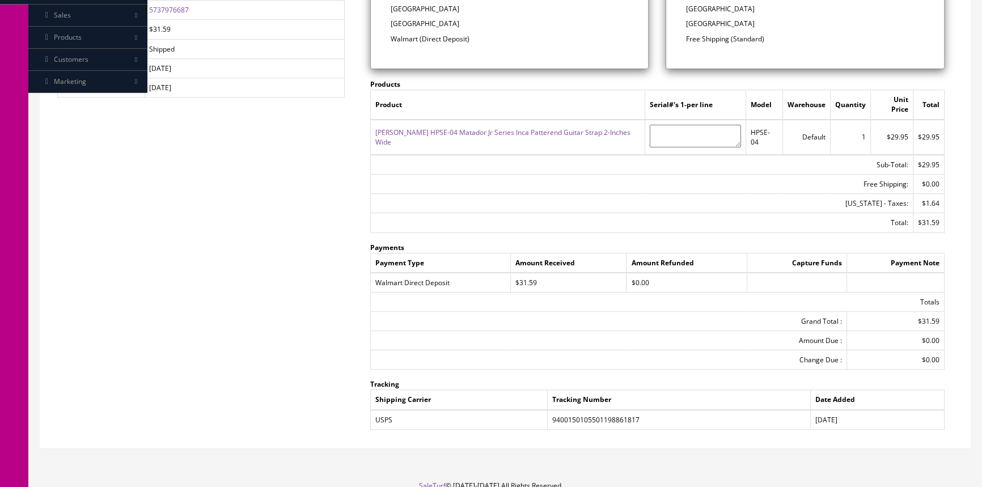
scroll to position [284, 0]
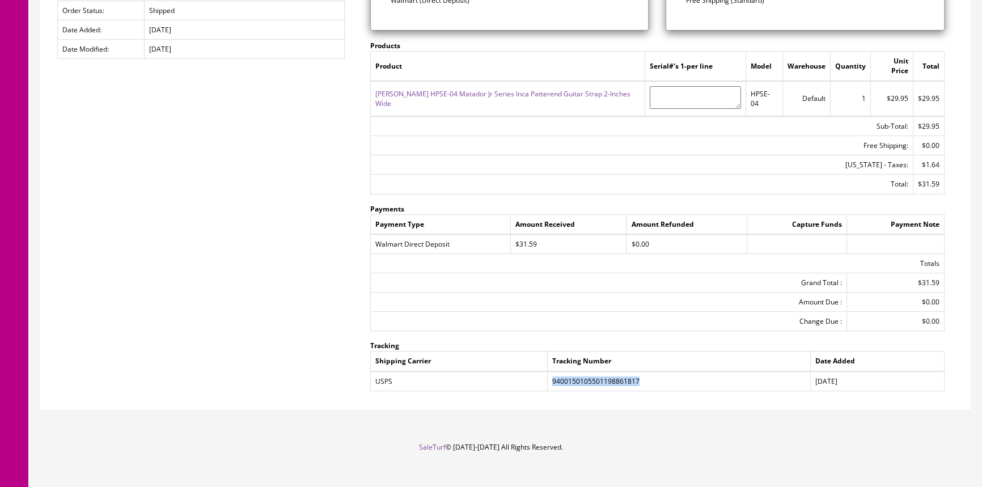
drag, startPoint x: 553, startPoint y: 369, endPoint x: 644, endPoint y: 374, distance: 90.9
click at [644, 374] on td "9400150105501198861817" at bounding box center [678, 381] width 263 height 20
copy td "9400150105501198861817"
click at [105, 210] on div "Order Details History Order ID: #199552 Invoice No.: Generate Store Name: Walma…" at bounding box center [505, 104] width 930 height 611
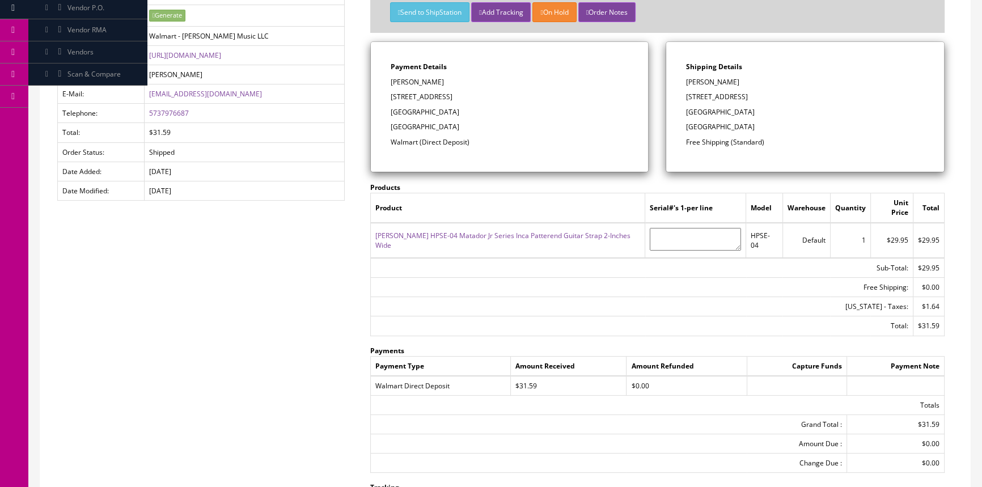
scroll to position [0, 0]
